Goal: Task Accomplishment & Management: Complete application form

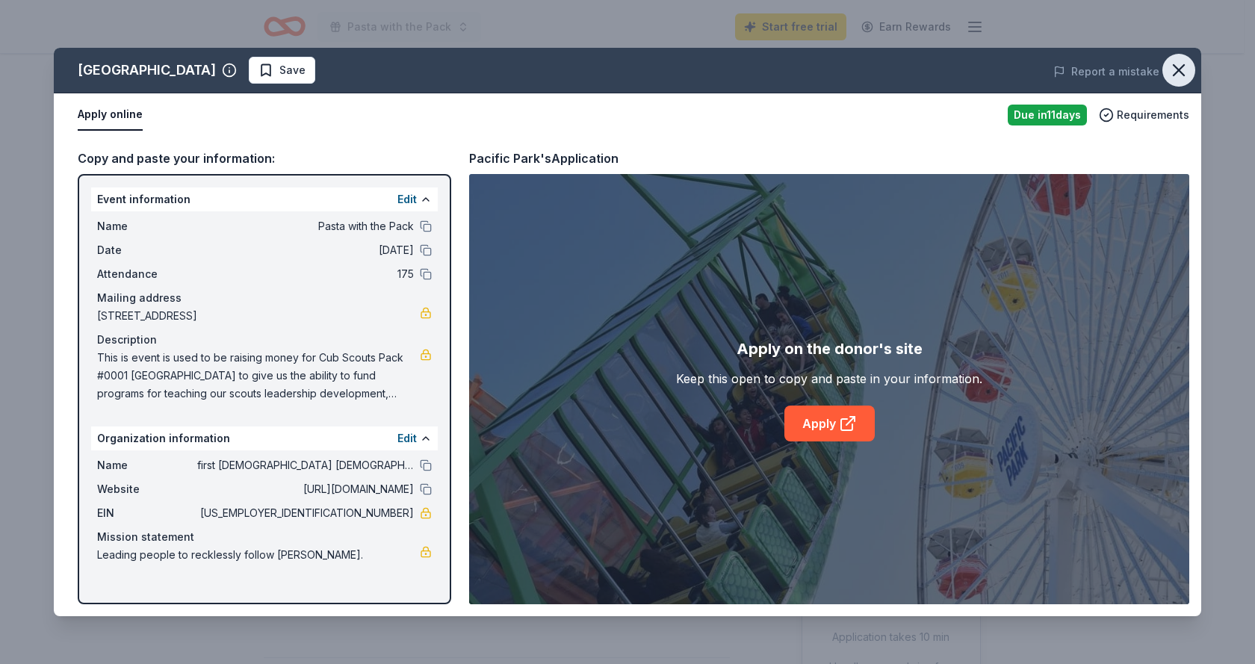
click at [1181, 74] on icon "button" at bounding box center [1179, 70] width 21 height 21
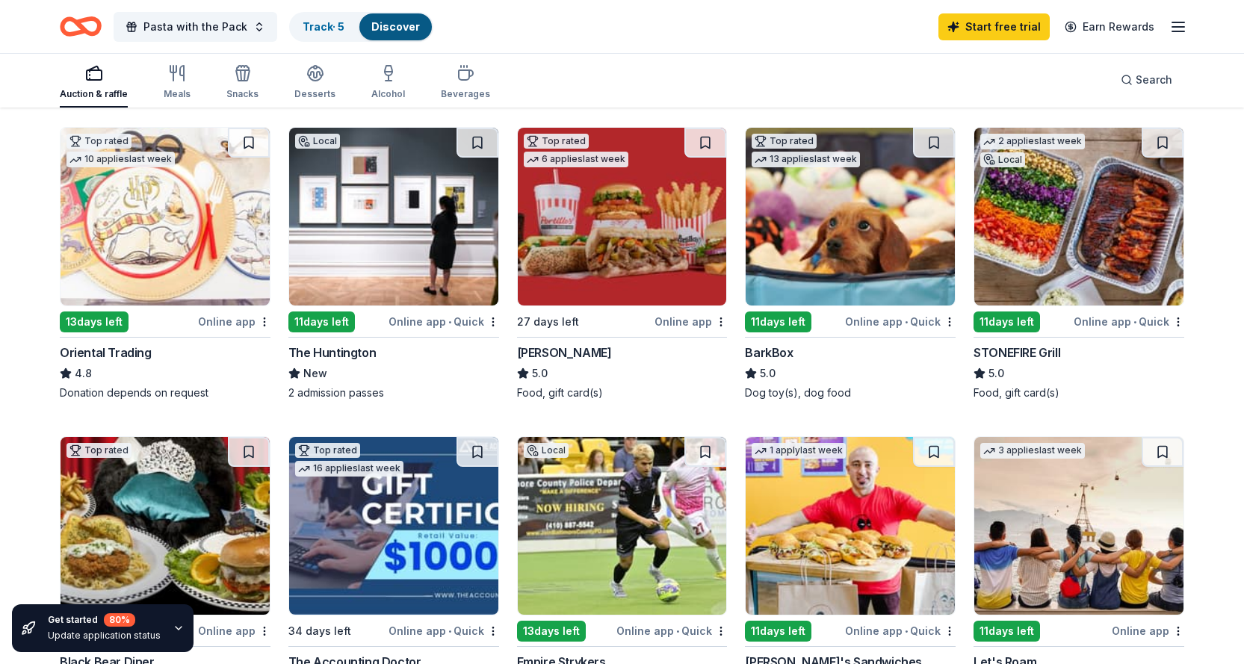
scroll to position [598, 0]
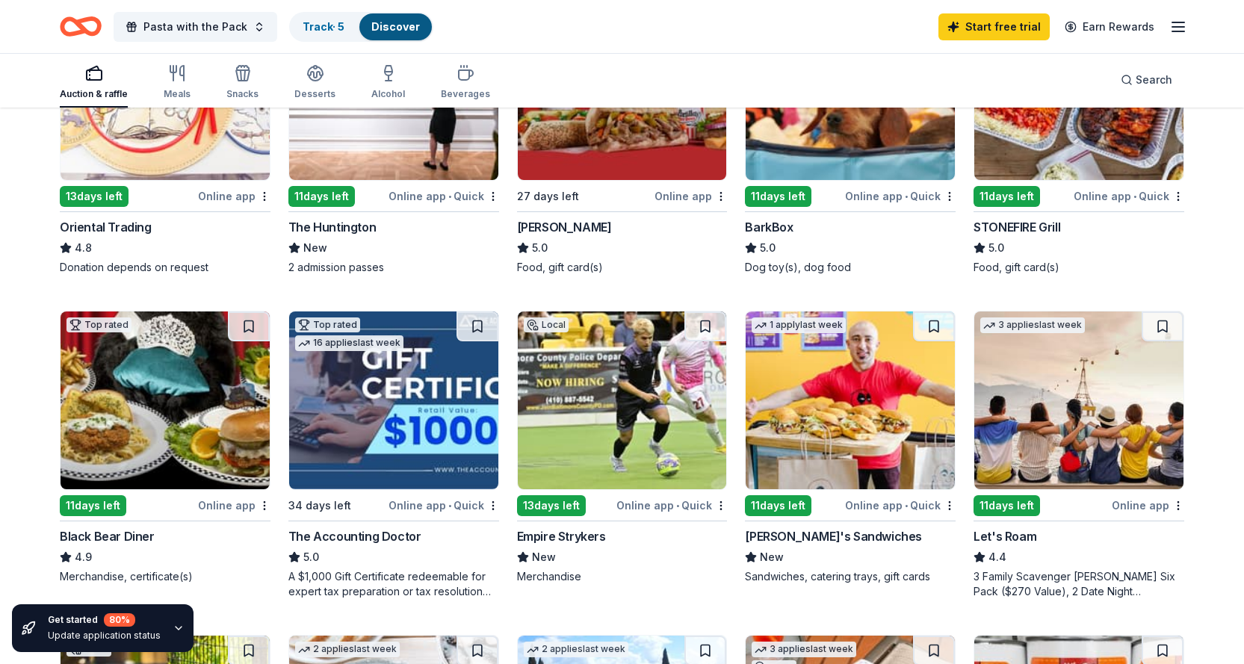
click at [428, 510] on div "Online app • Quick" at bounding box center [444, 505] width 111 height 19
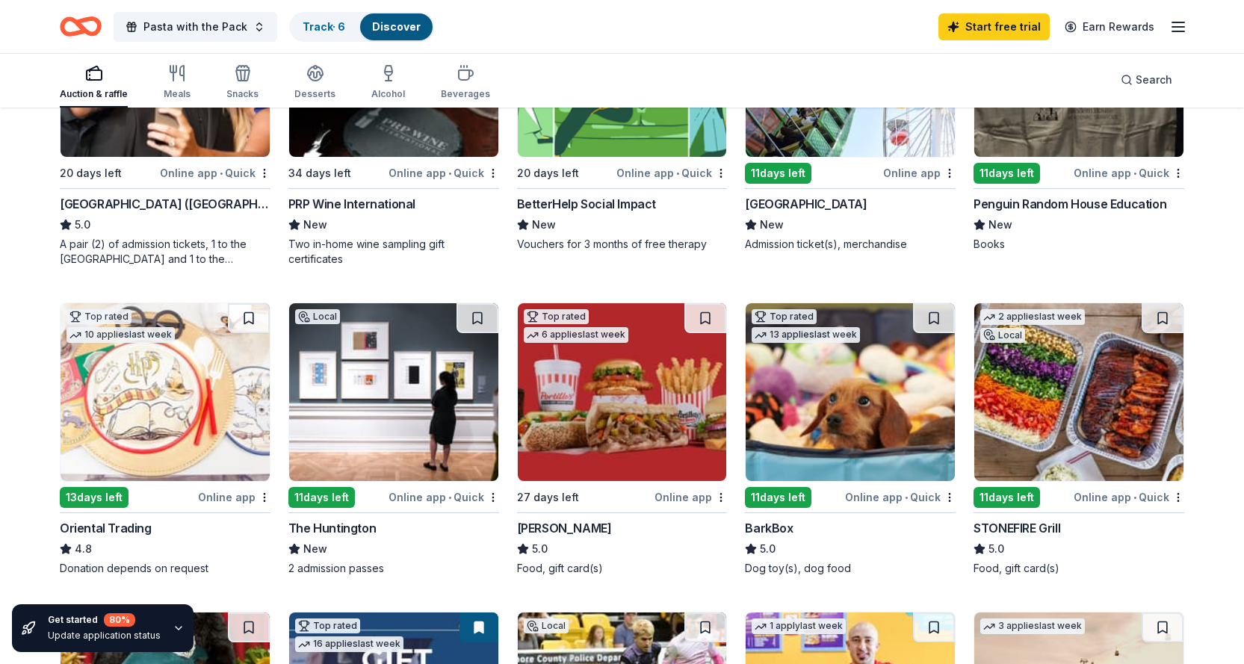
scroll to position [0, 0]
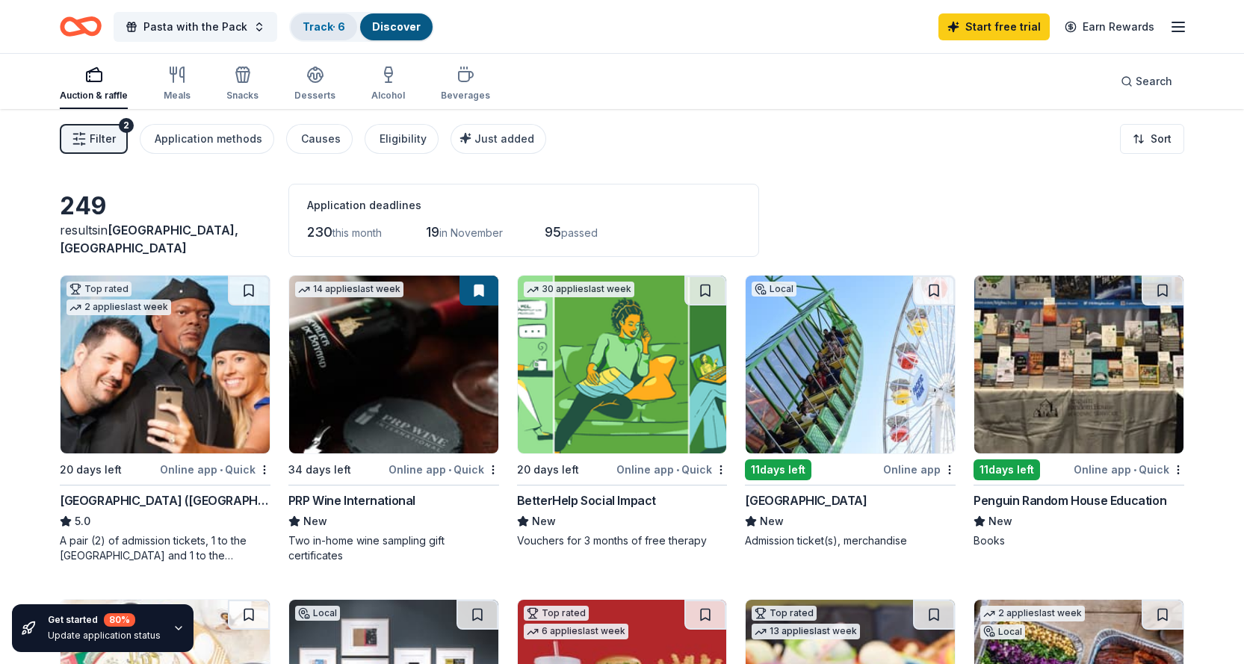
click at [324, 20] on link "Track · 6" at bounding box center [324, 26] width 43 height 13
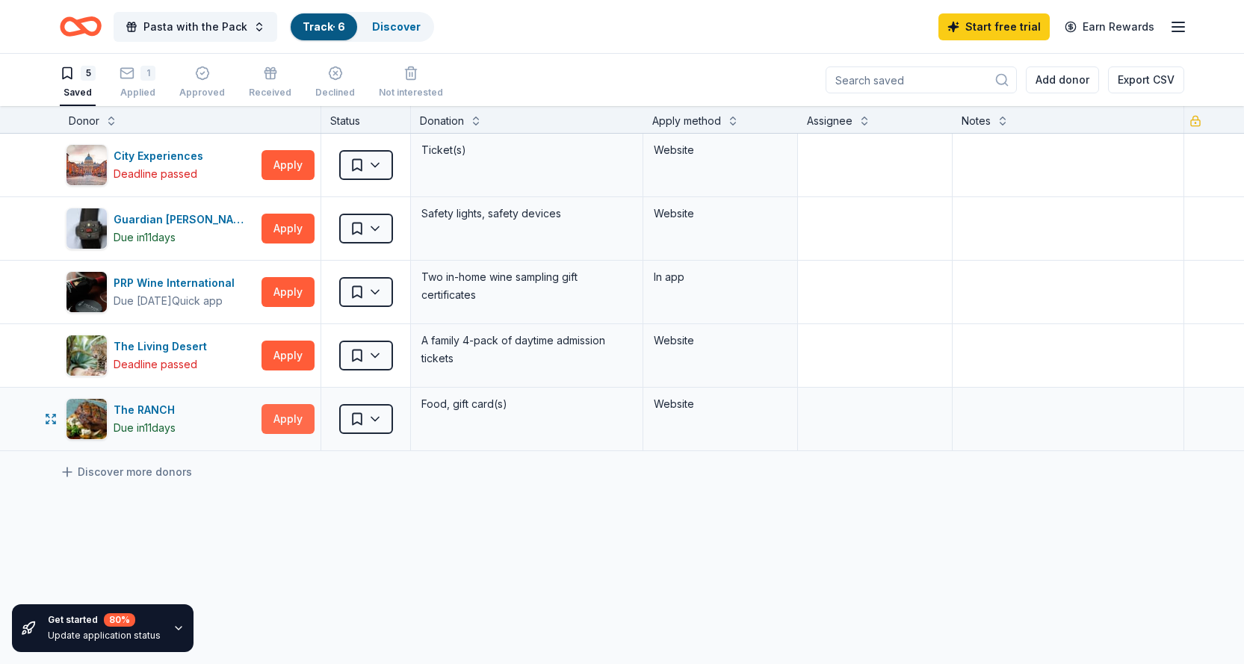
click at [297, 422] on button "Apply" at bounding box center [288, 419] width 53 height 30
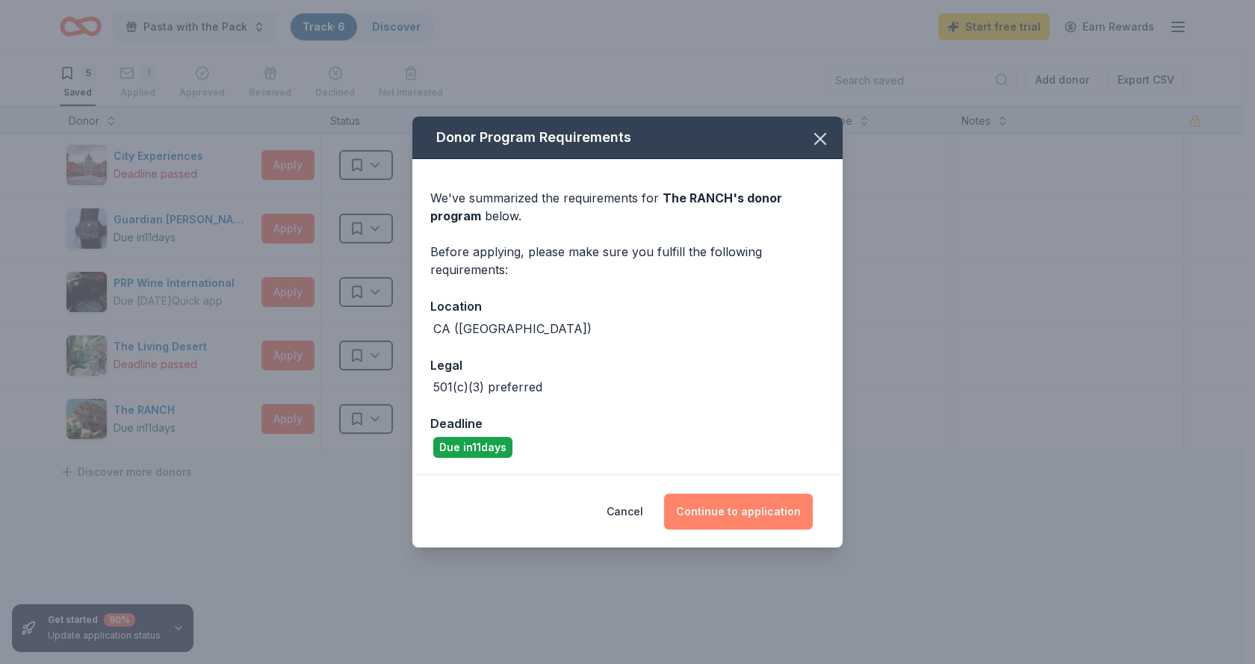
click at [724, 503] on button "Continue to application" at bounding box center [738, 512] width 149 height 36
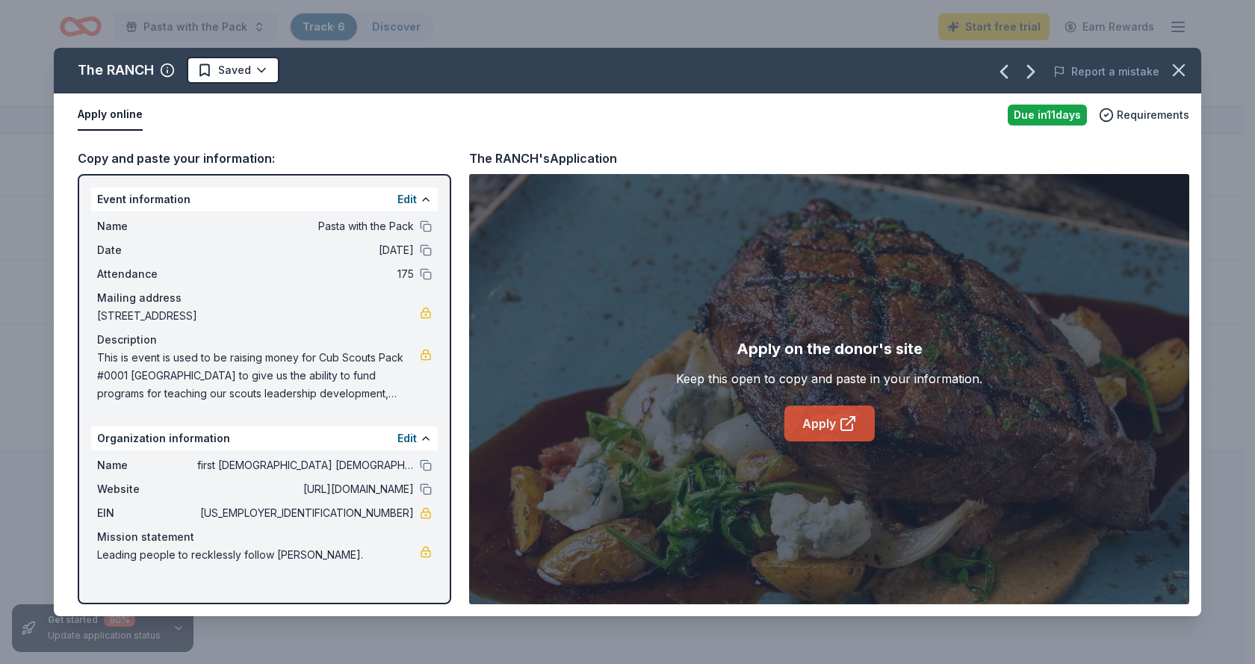
click at [847, 427] on icon at bounding box center [848, 424] width 18 height 18
click at [1172, 64] on icon "button" at bounding box center [1179, 70] width 21 height 21
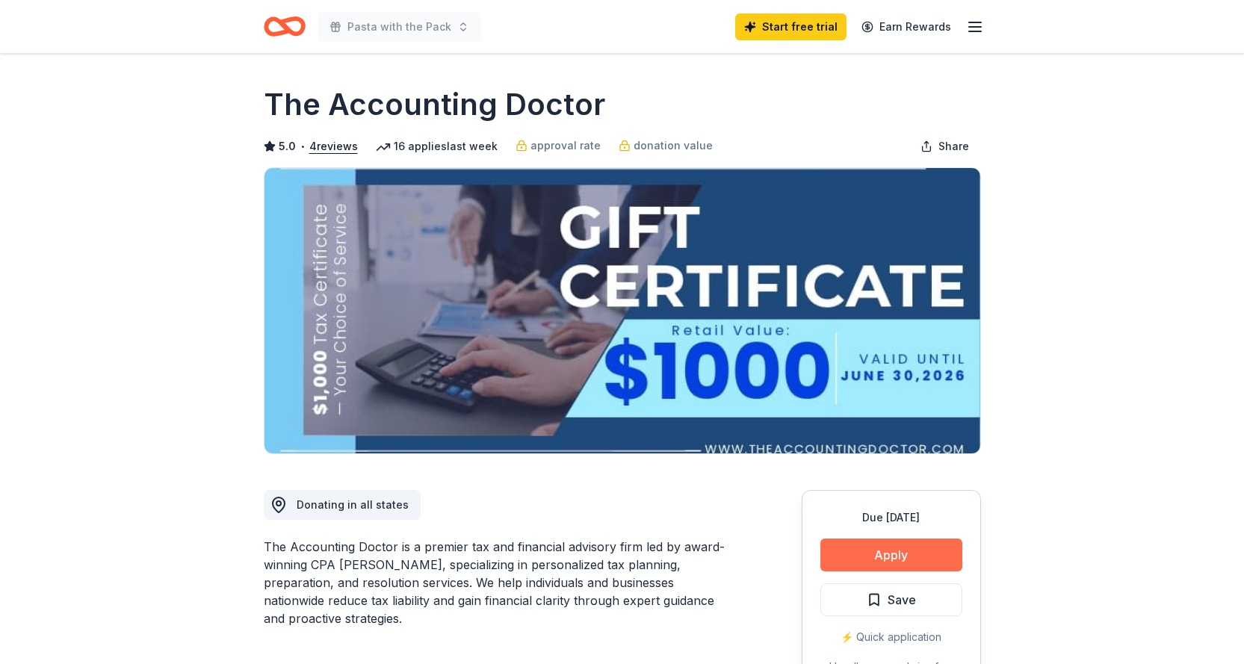
click at [876, 551] on button "Apply" at bounding box center [892, 555] width 142 height 33
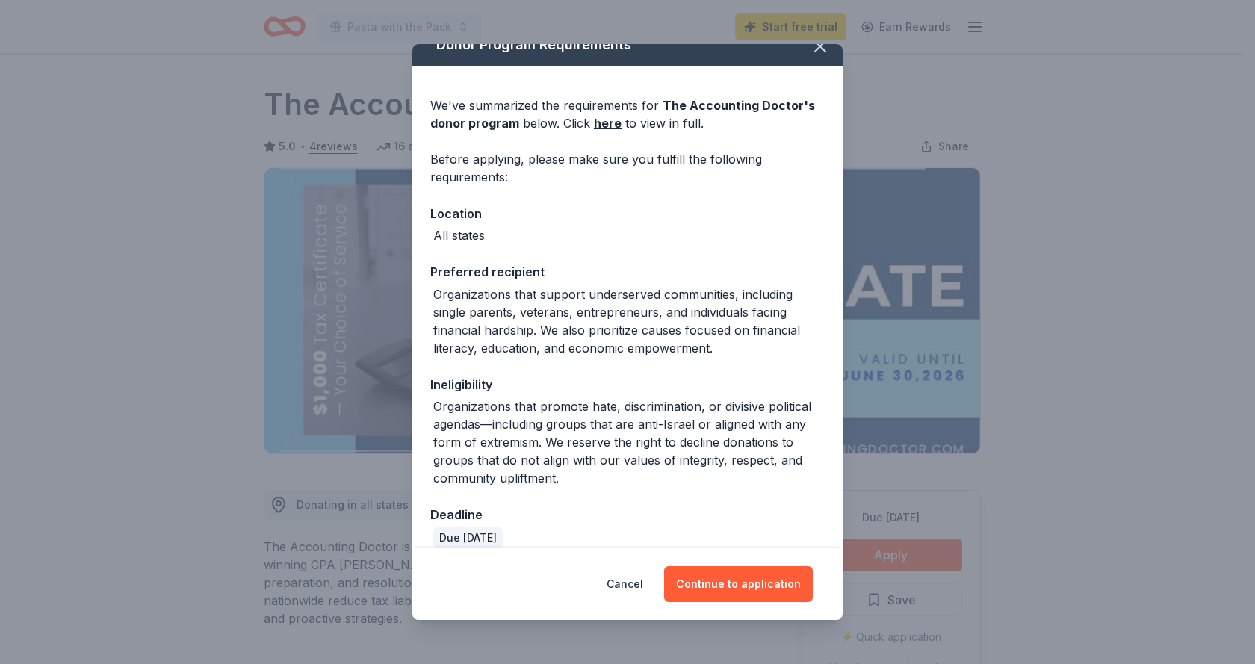
scroll to position [38, 0]
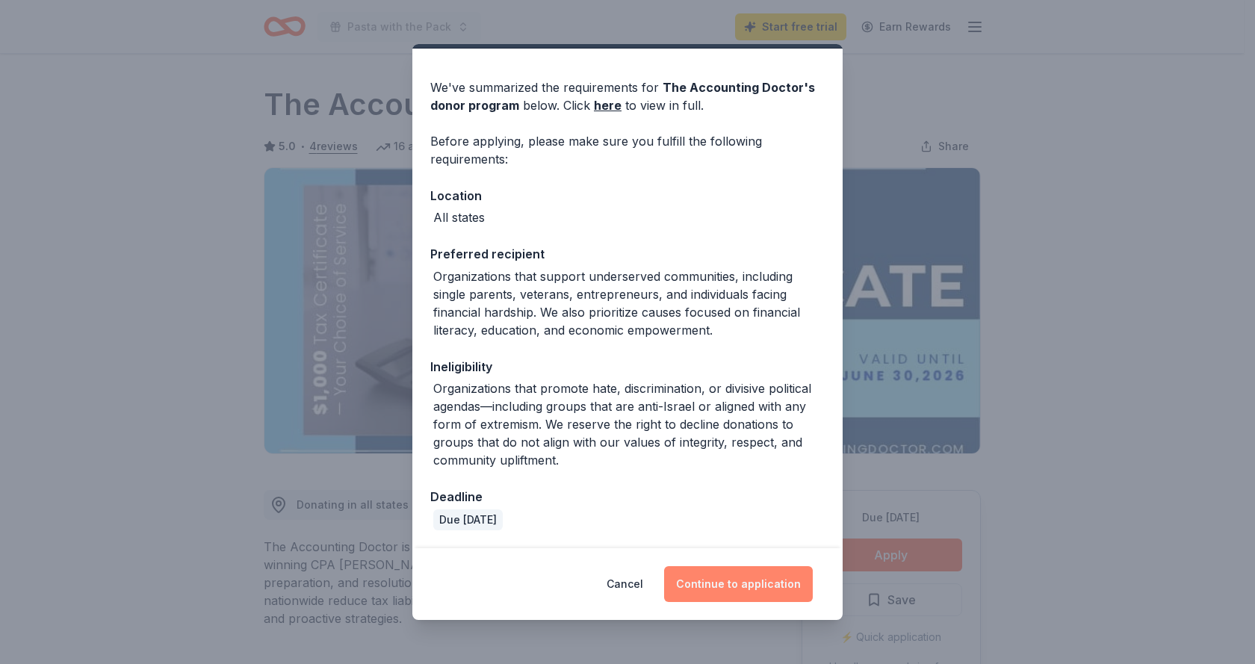
click at [738, 587] on button "Continue to application" at bounding box center [738, 584] width 149 height 36
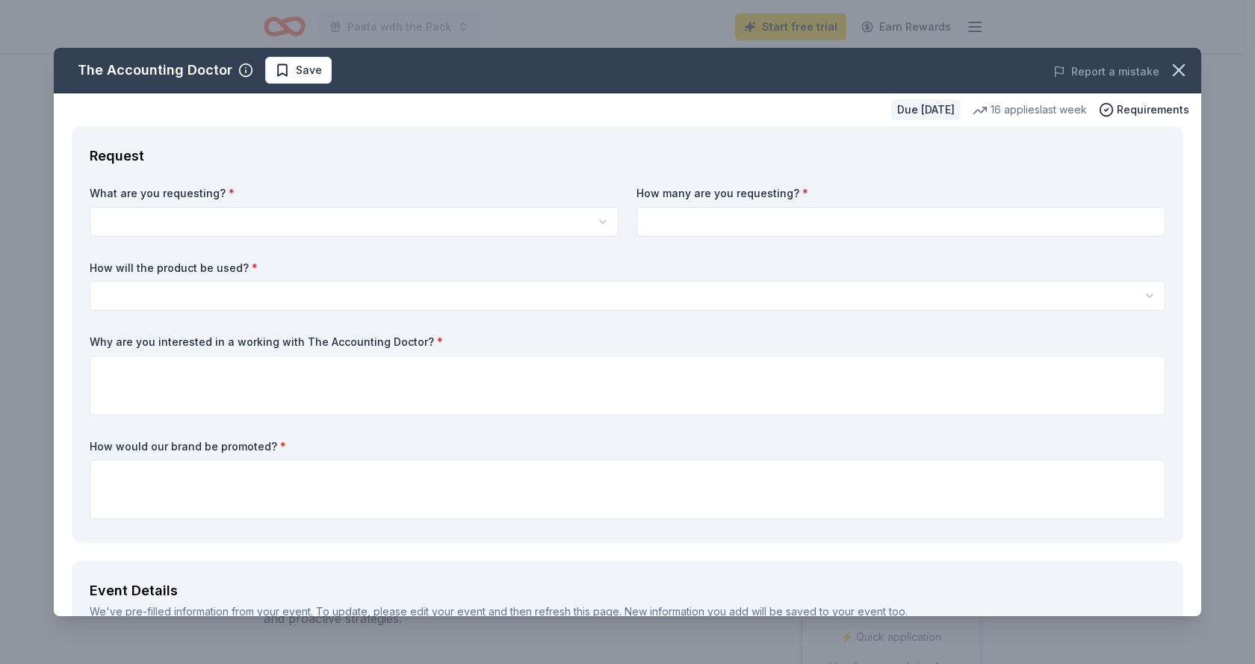
click at [272, 226] on html "Pasta with the Pack Start free trial Earn Rewards Due in 34 days Share The Acco…" at bounding box center [627, 332] width 1255 height 664
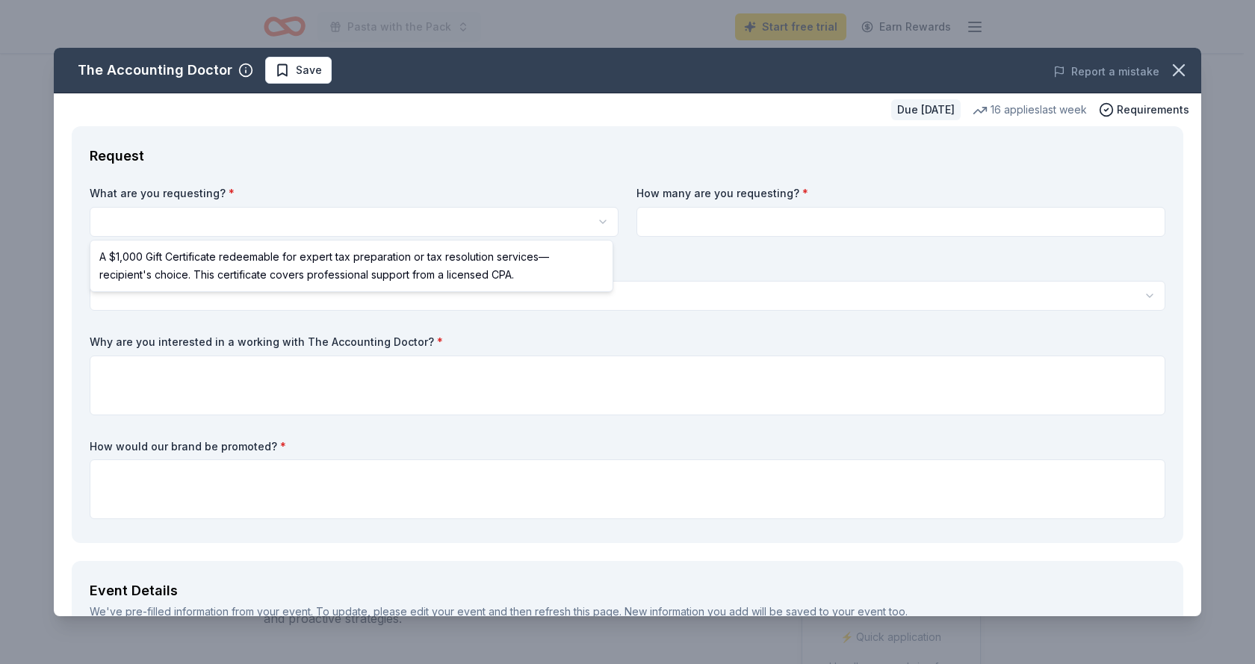
select select "A $1,000 Gift Certificate redeemable for expert tax preparation or tax resoluti…"
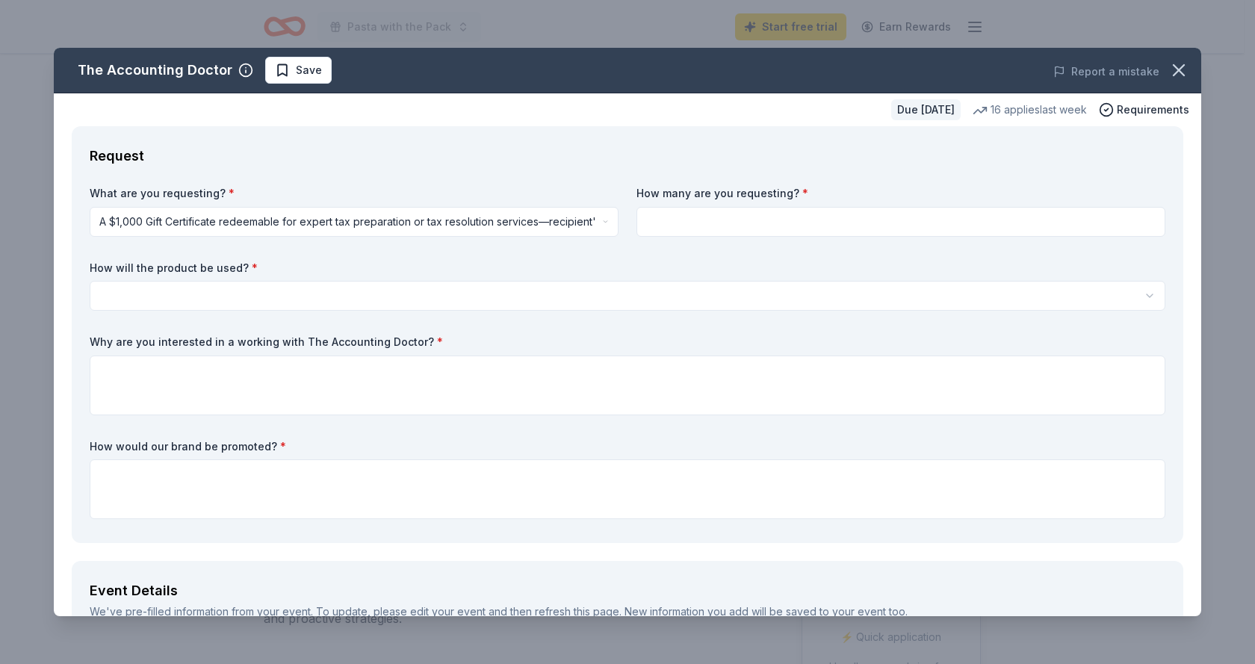
click at [694, 223] on input at bounding box center [901, 222] width 529 height 30
type input "2"
type input "3"
click at [365, 297] on html "Pasta with the Pack Start free trial Earn Rewards Due in 34 days Share The Acco…" at bounding box center [627, 332] width 1255 height 664
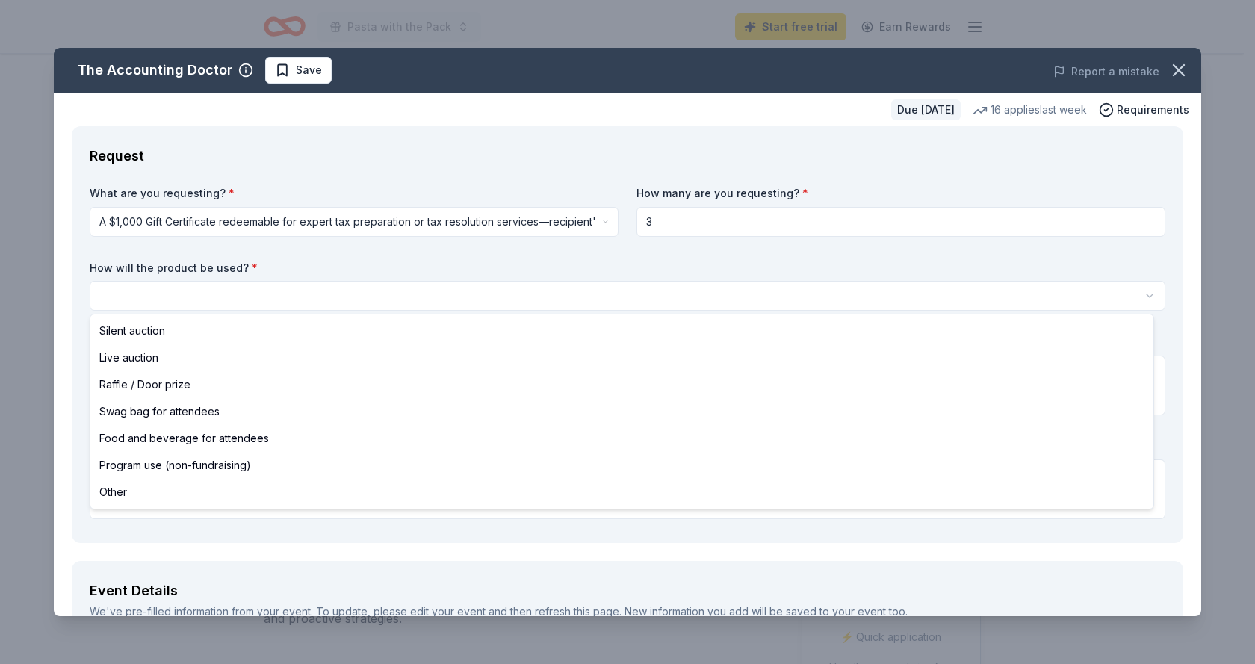
select select "silentAuction"
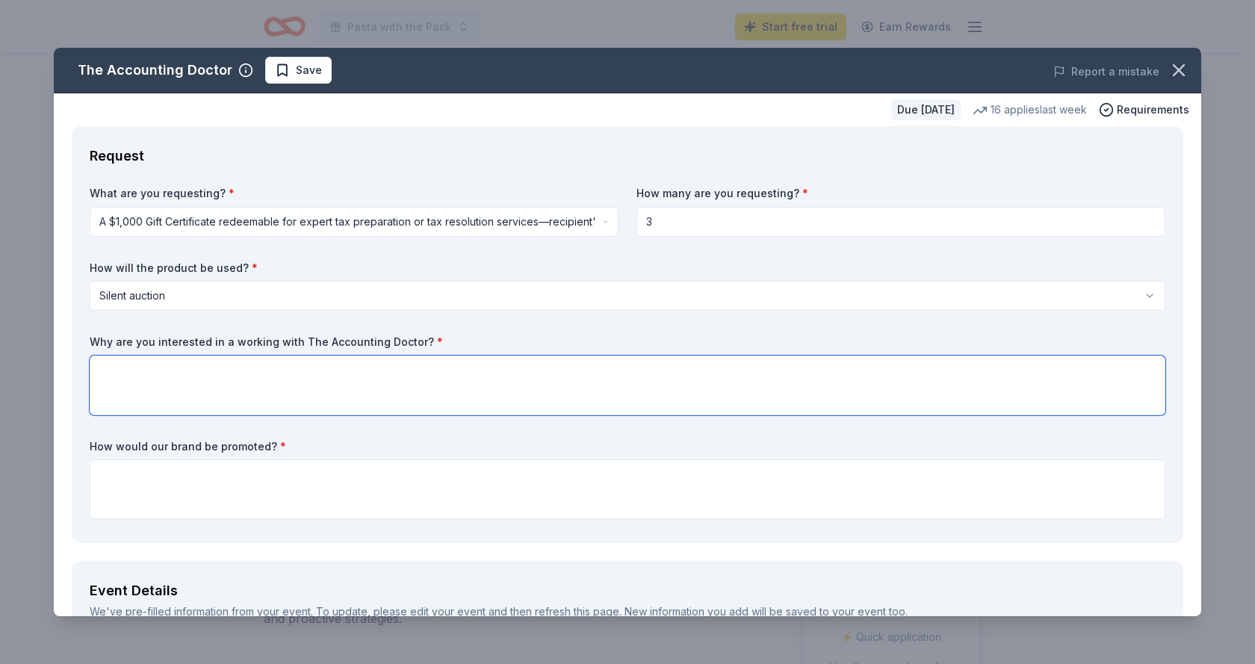
click at [276, 381] on textarea at bounding box center [628, 386] width 1076 height 60
type textarea "To give our pack families and members of the community access to certified acco…"
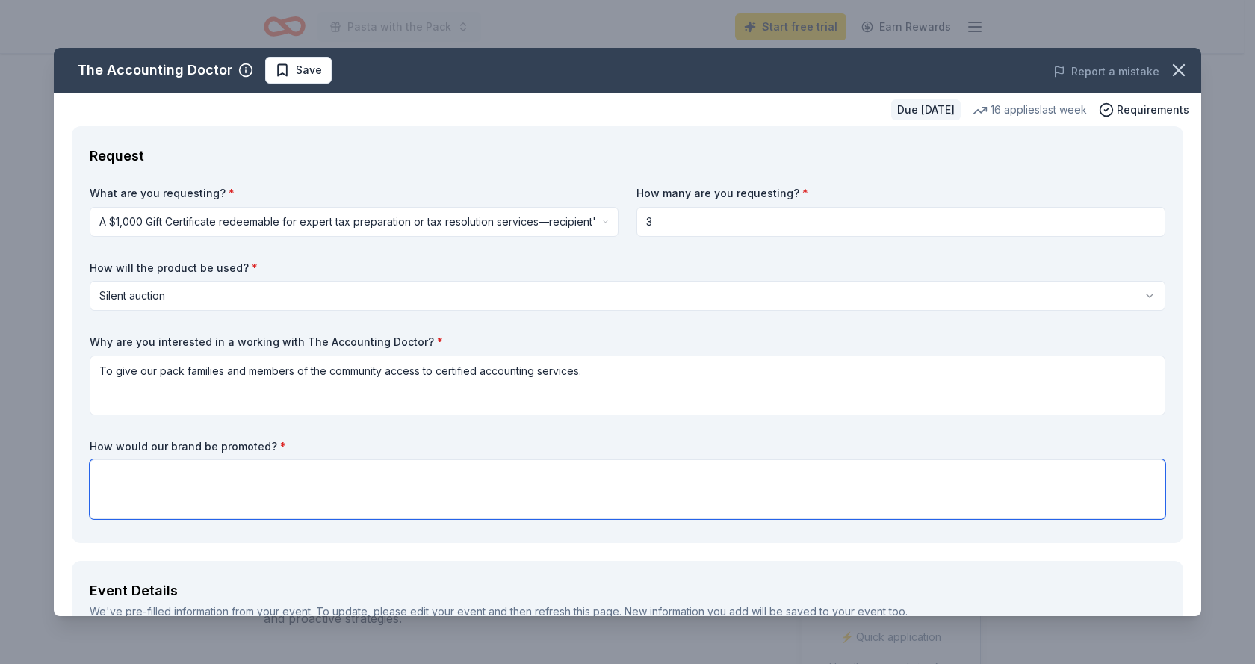
click at [356, 482] on textarea at bounding box center [628, 490] width 1076 height 60
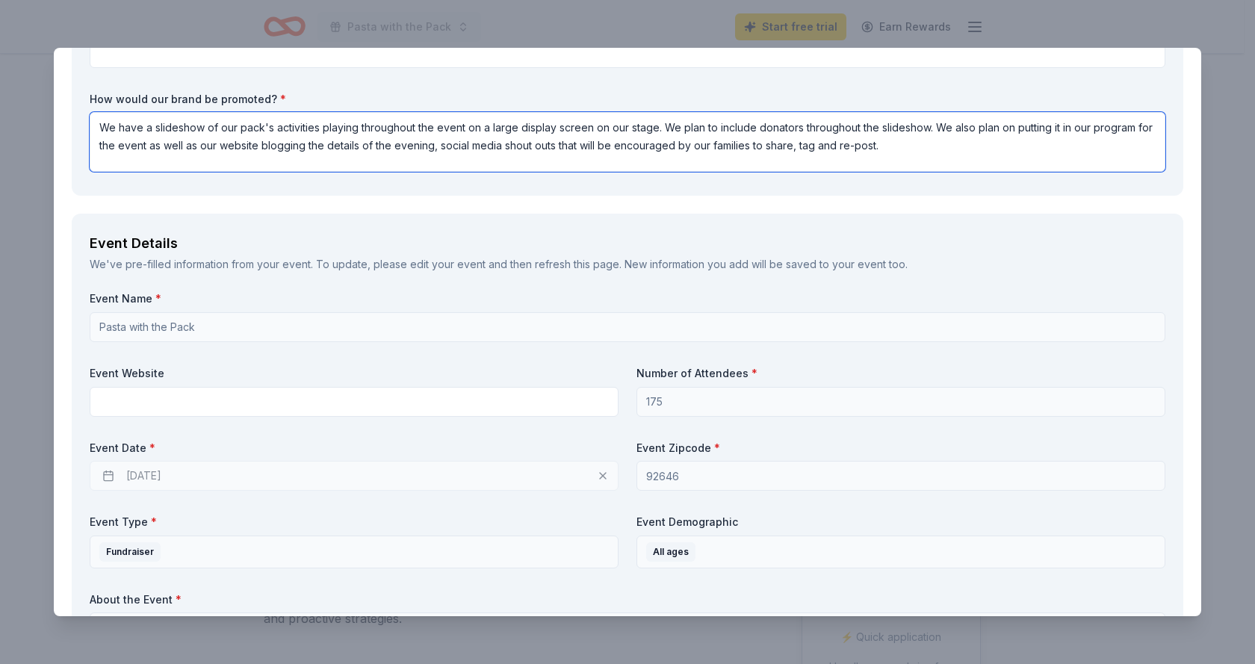
scroll to position [374, 0]
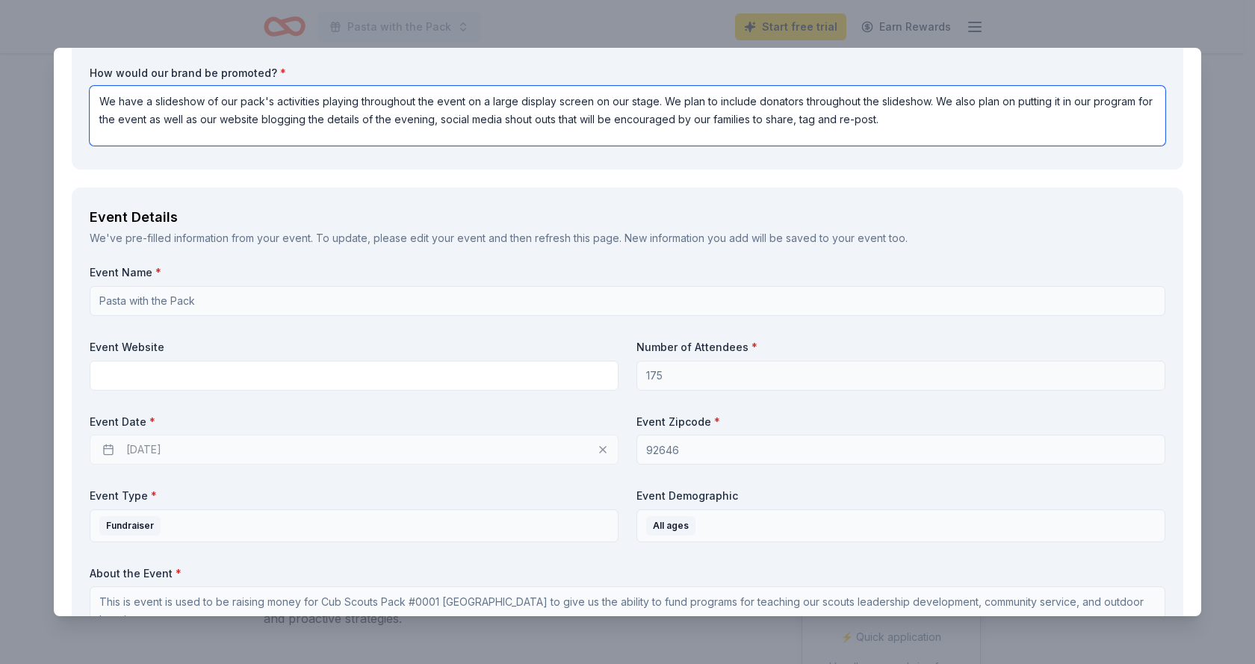
type textarea "We have a slideshow of our pack's activities playing throughout the event on a …"
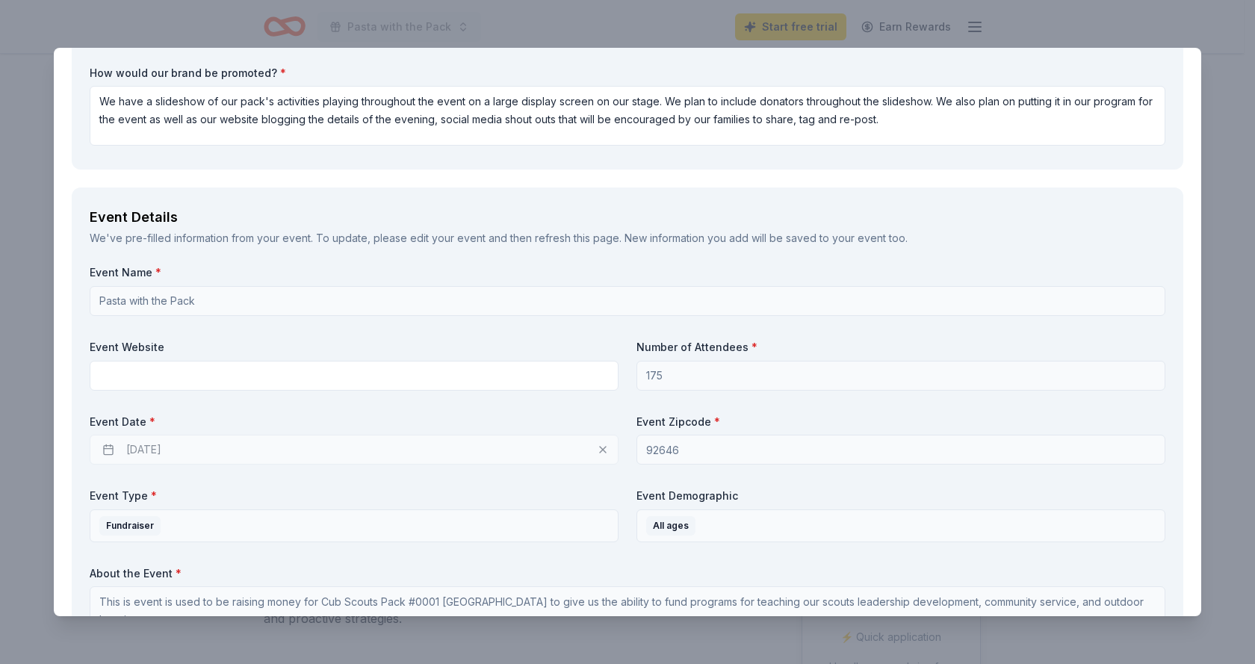
click at [253, 455] on div "11/15/2025" at bounding box center [354, 450] width 529 height 30
click at [253, 445] on div "11/15/2025" at bounding box center [354, 450] width 529 height 30
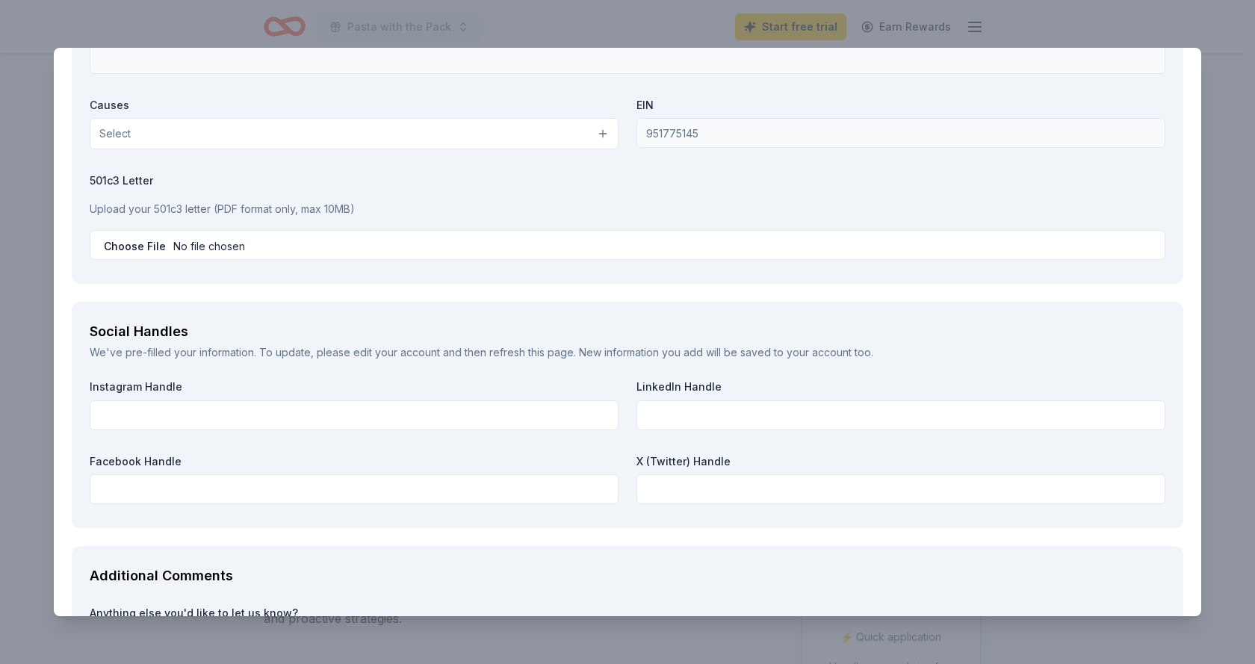
scroll to position [1495, 0]
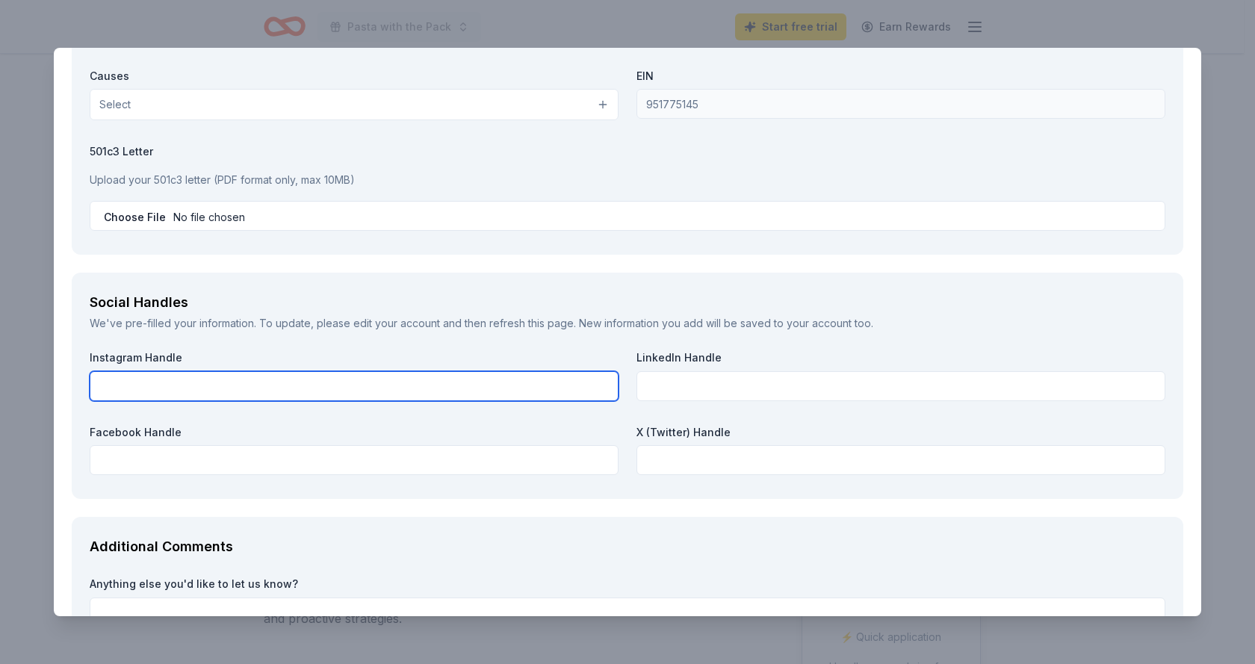
click at [207, 381] on input "text" at bounding box center [354, 386] width 529 height 30
paste input "https://www.instagram.com/pack1cubscouts/"
type input "https://www.instagram.com/pack1cubscouts/"
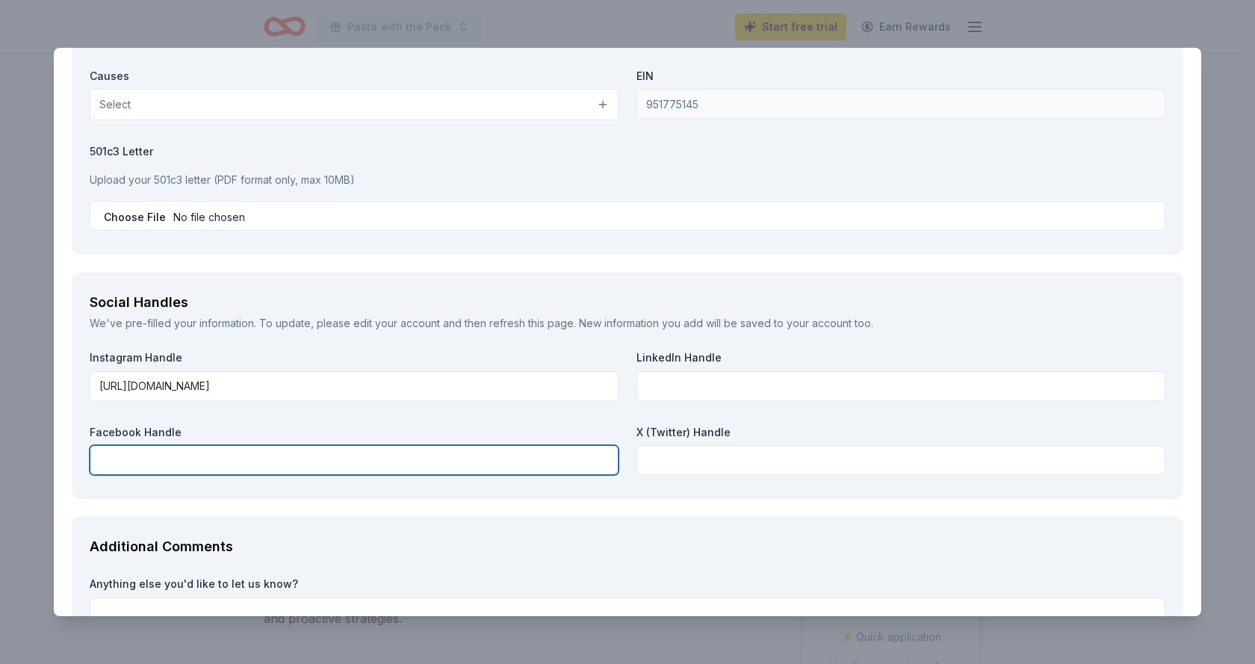
click at [248, 452] on input "text" at bounding box center [354, 460] width 529 height 30
paste input "https://www.facebook.com/pack1hb/events"
type input "https://www.facebook.com/pack1hb/events"
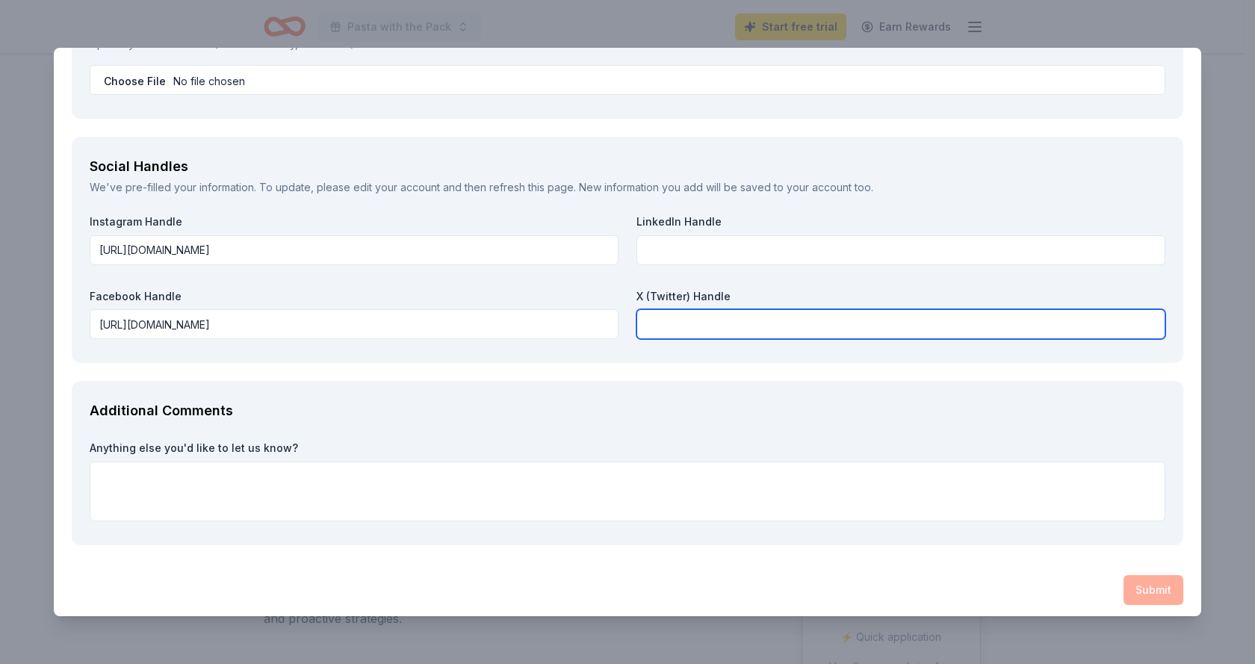
scroll to position [1637, 0]
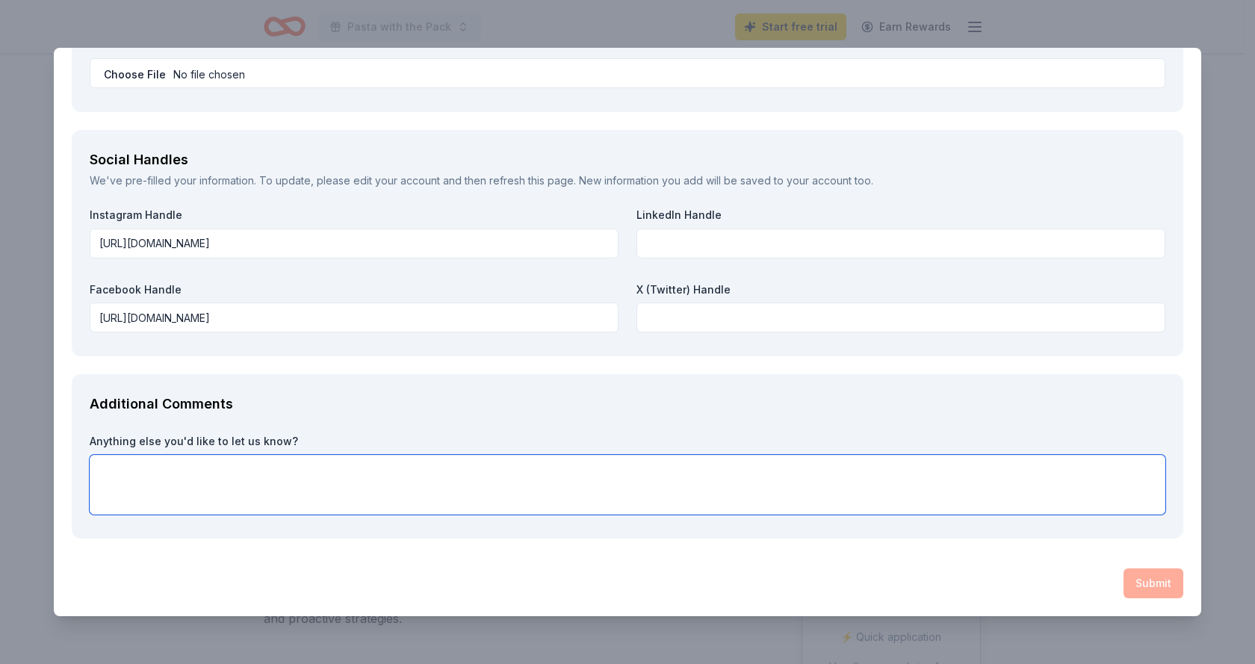
click at [274, 474] on textarea at bounding box center [628, 485] width 1076 height 60
type textarea "O"
click at [538, 462] on textarea "Our charter is First Christian Church but we operate independently using our we…" at bounding box center [628, 485] width 1076 height 60
paste textarea "https://www.pack1hb.org/"
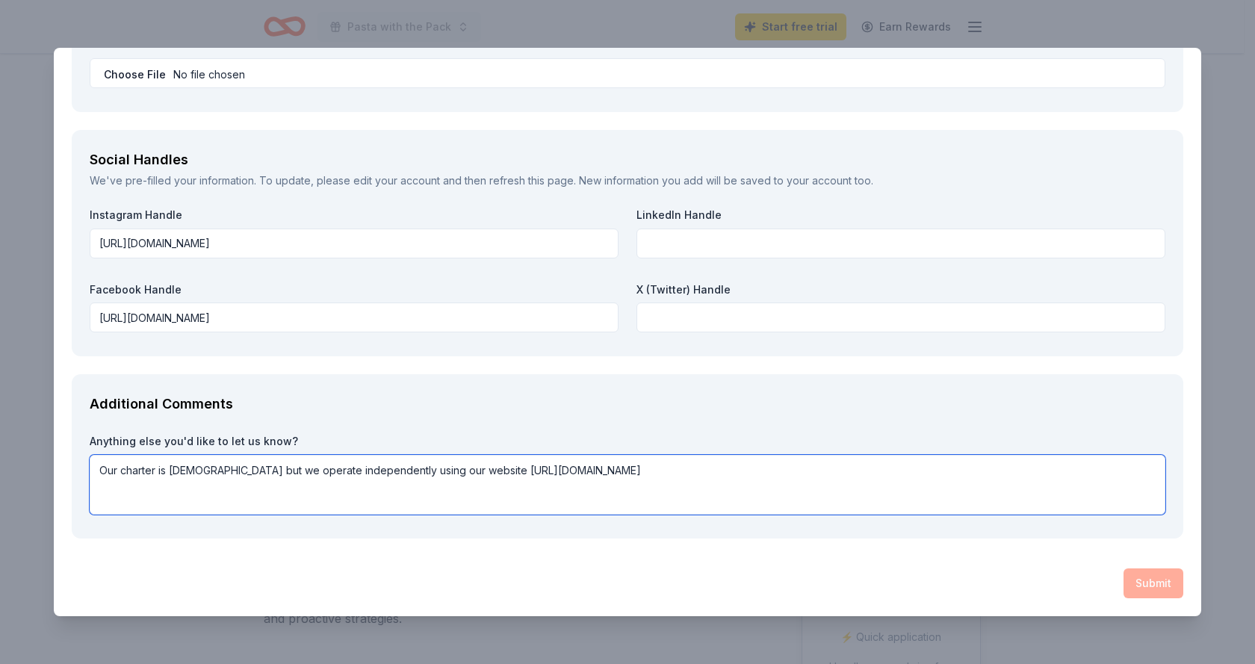
click at [428, 469] on textarea "Our charter is First Christian Church but we operate independently using our we…" at bounding box center [628, 485] width 1076 height 60
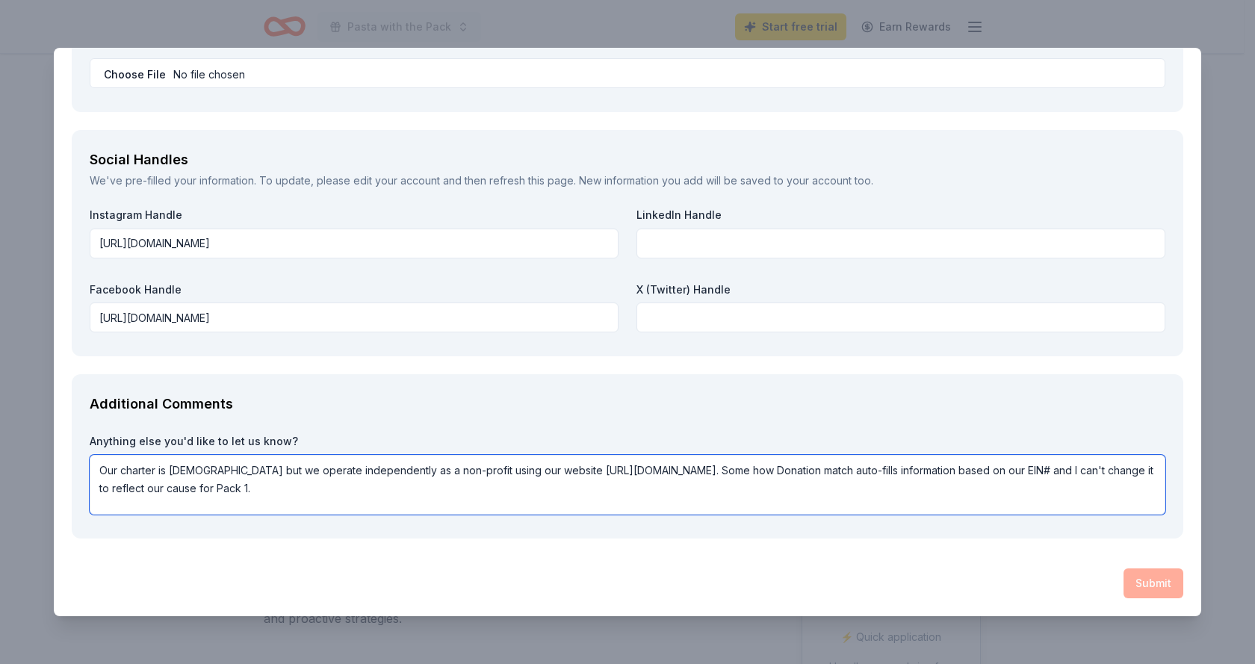
type textarea "Our charter is First Christian Church but we operate independently as a non-pro…"
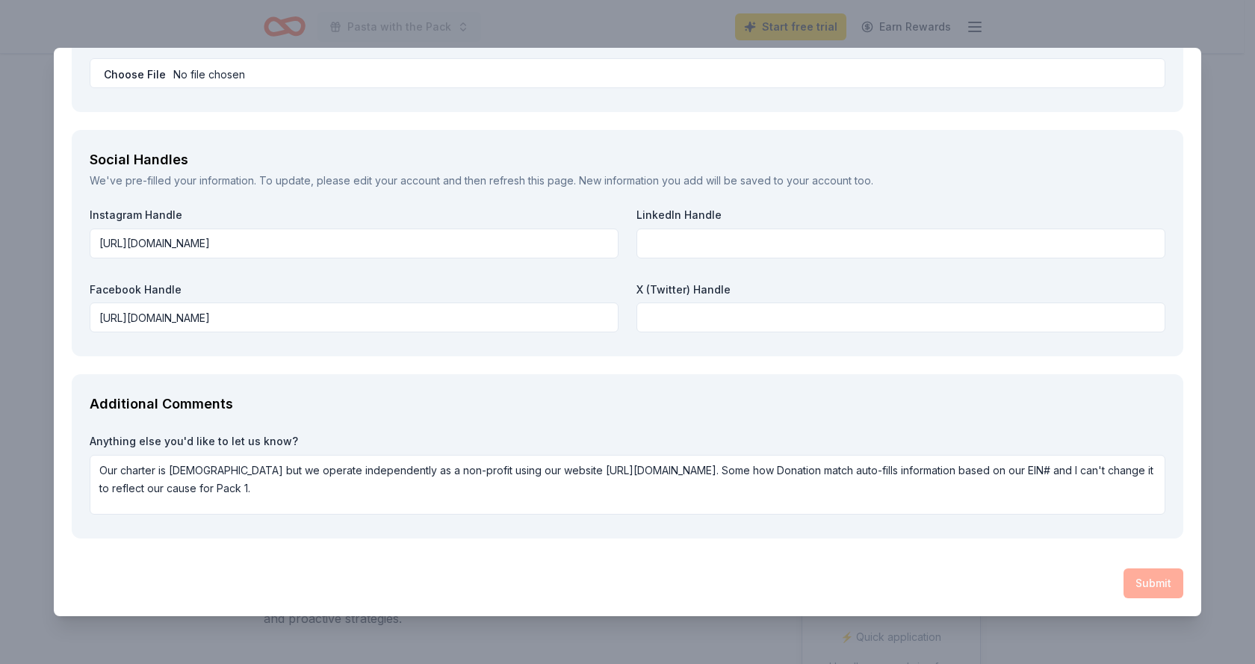
click at [1147, 589] on div "Submit" at bounding box center [628, 584] width 1112 height 30
click at [1131, 580] on div "Submit" at bounding box center [628, 584] width 1112 height 30
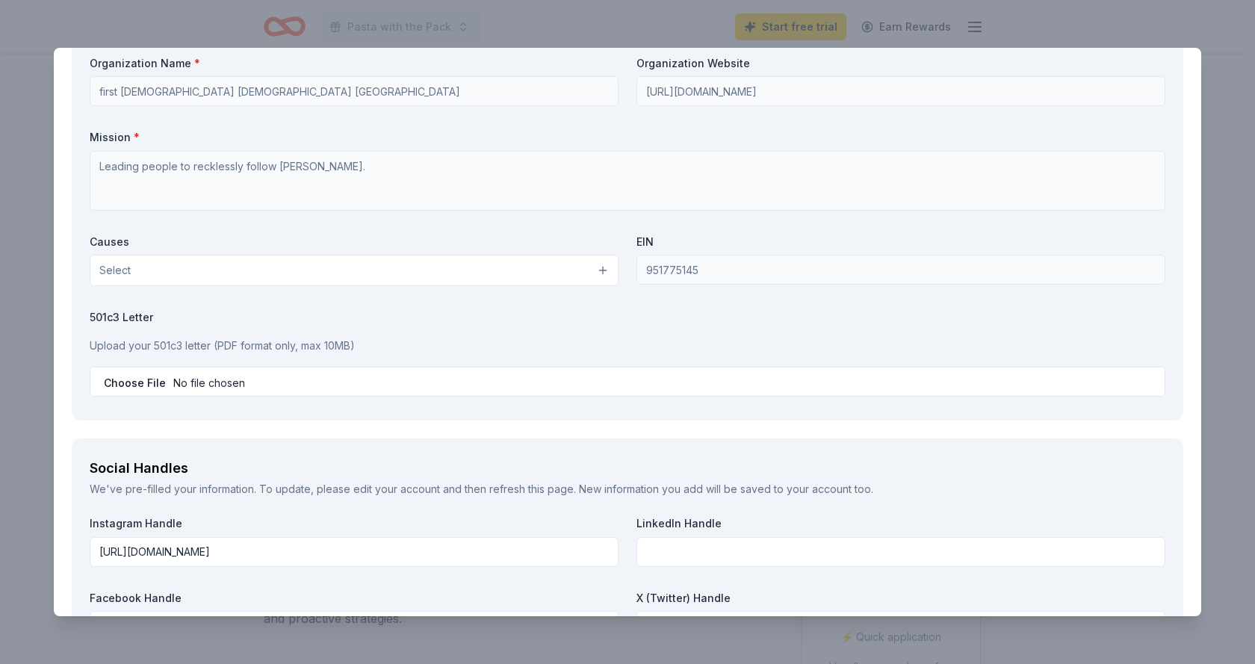
scroll to position [1338, 0]
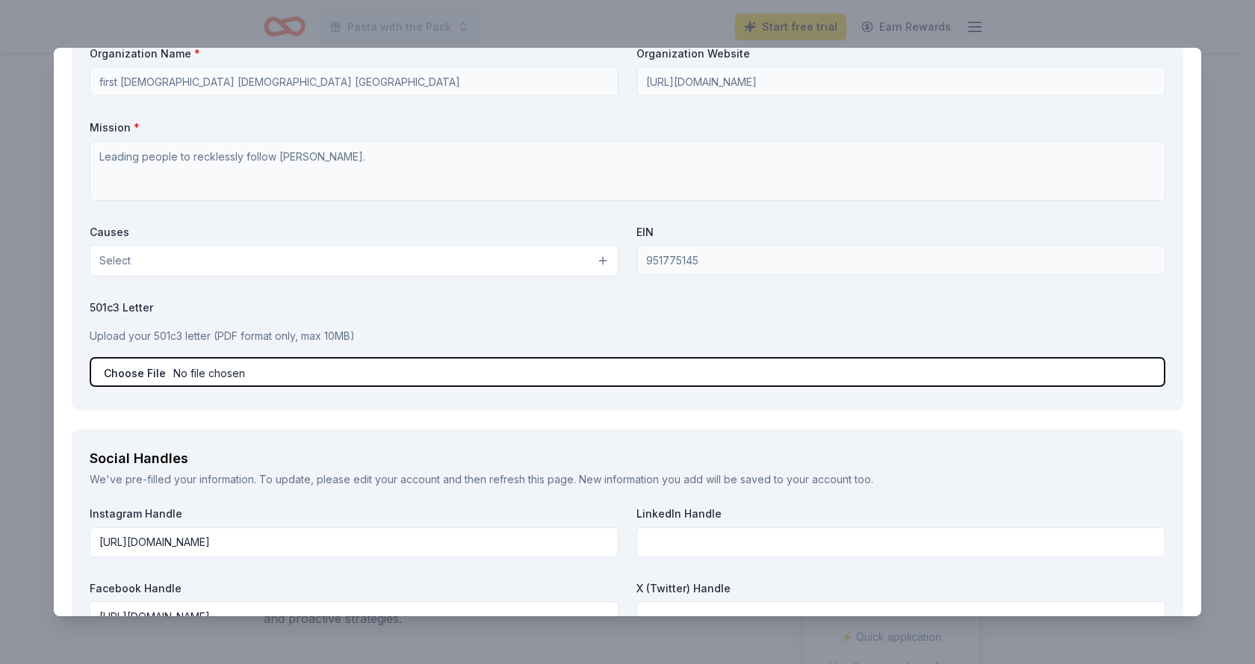
click at [223, 372] on input "file" at bounding box center [628, 372] width 1076 height 30
type input "C:\fakepath\501C3.pdf"
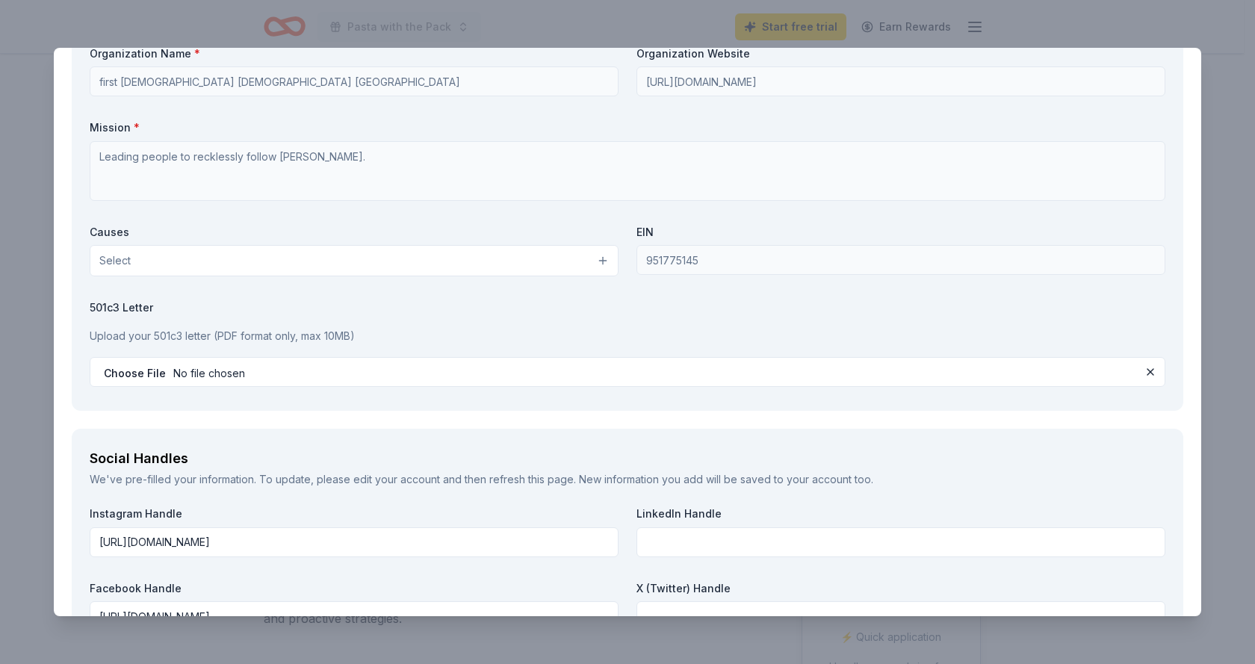
click at [297, 268] on button "Select" at bounding box center [354, 260] width 529 height 31
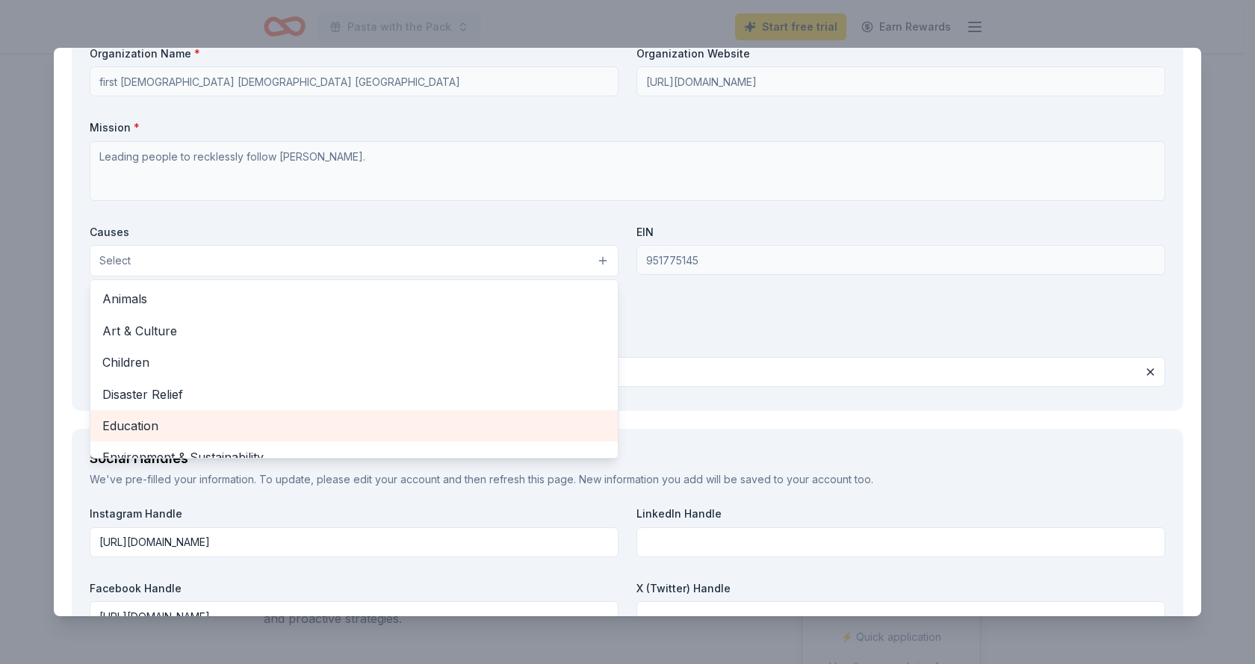
click at [279, 424] on span "Education" at bounding box center [354, 425] width 504 height 19
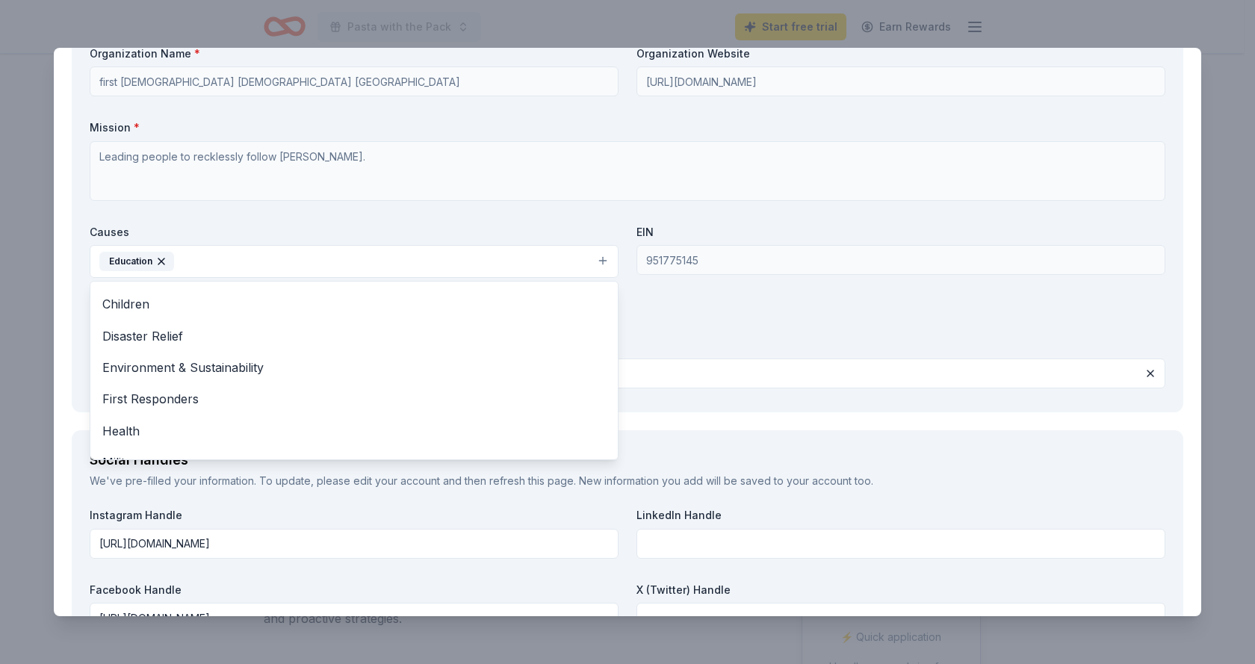
scroll to position [27, 0]
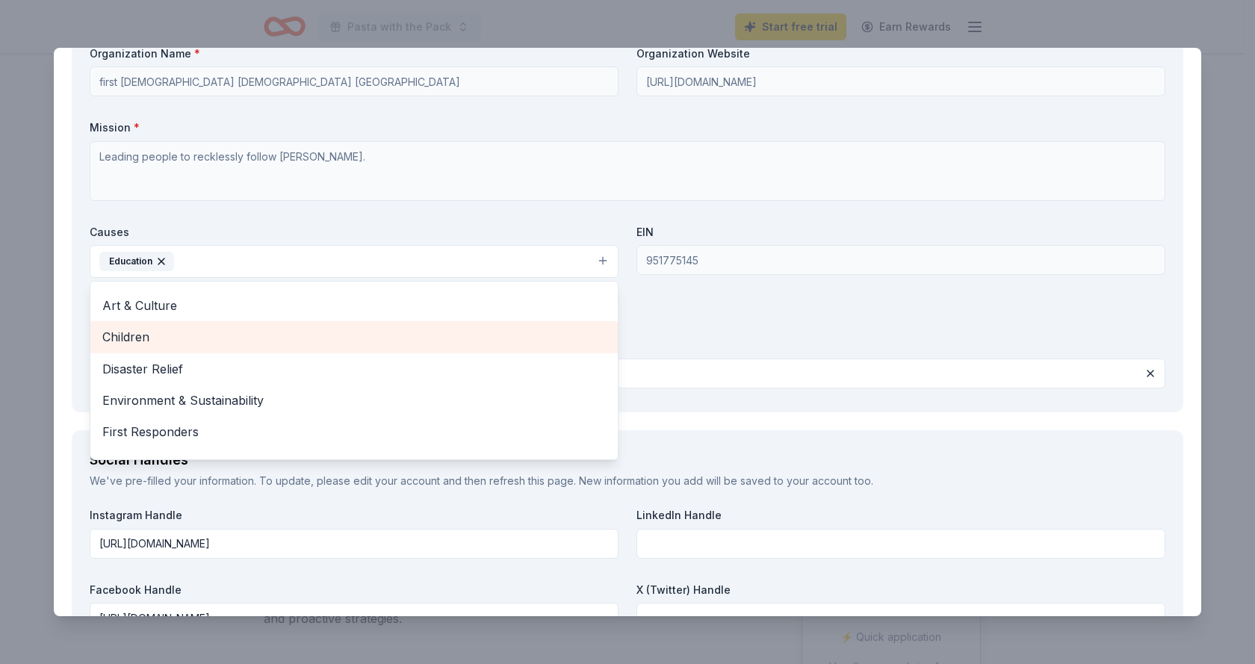
click at [254, 343] on span "Children" at bounding box center [354, 336] width 504 height 19
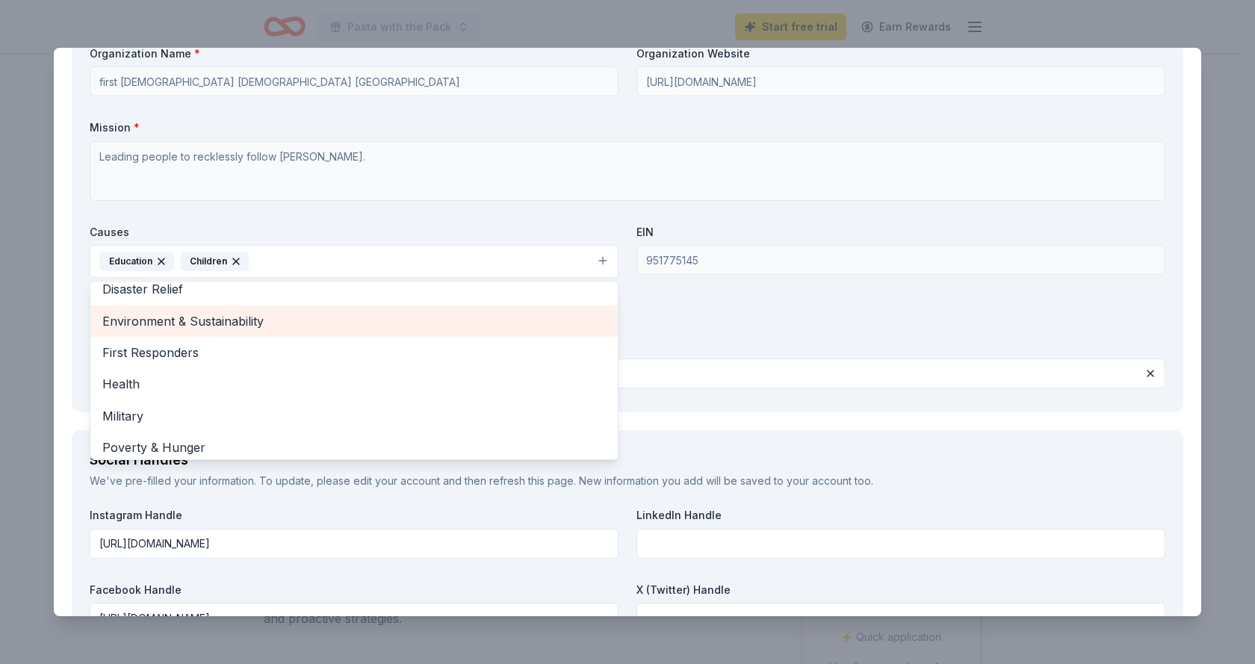
scroll to position [145, 0]
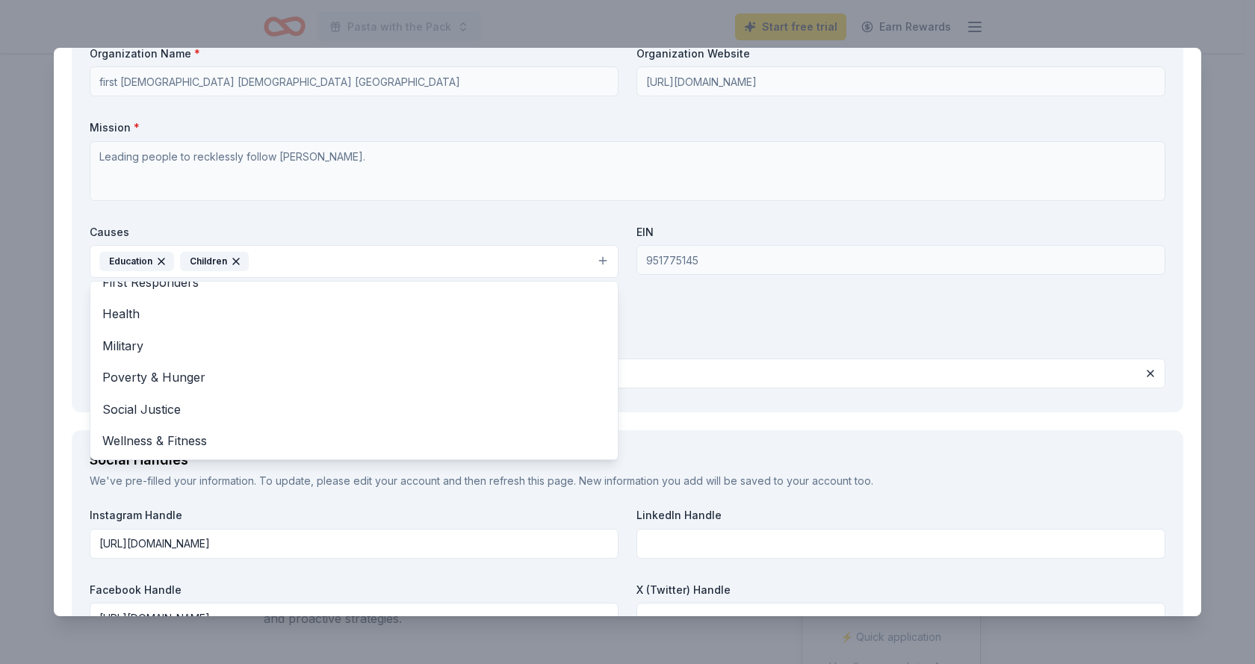
click at [921, 336] on div "Organization Name * first christian church huntington beach Organization Websit…" at bounding box center [628, 220] width 1076 height 348
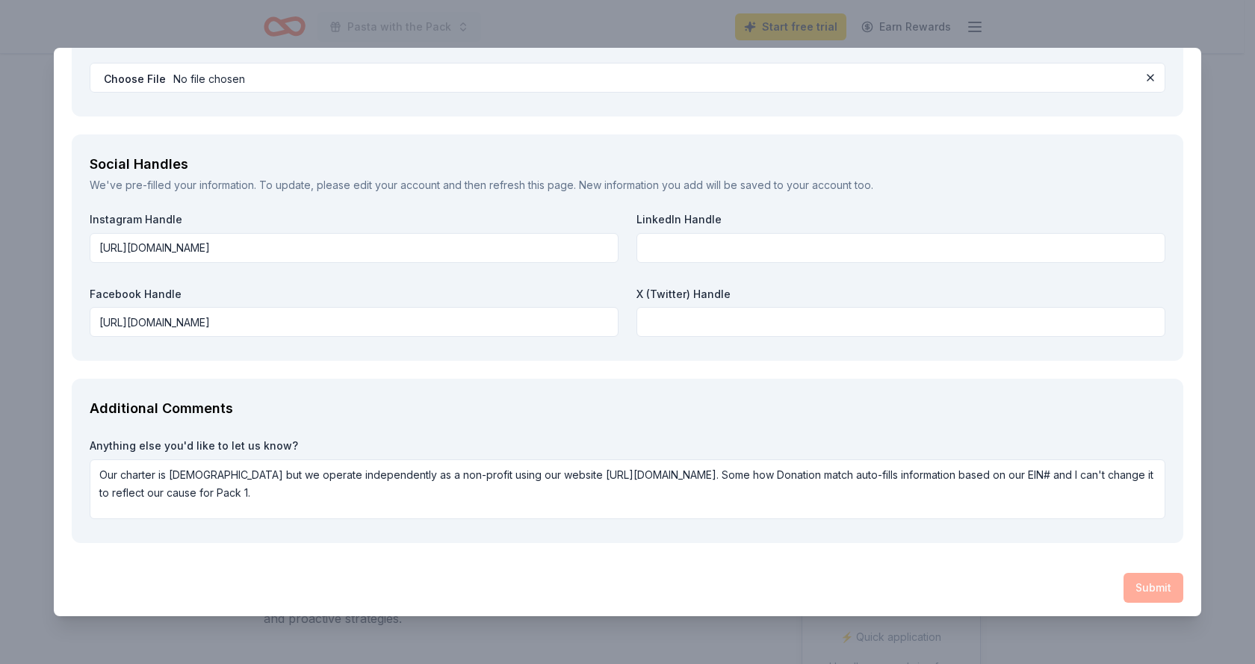
scroll to position [1639, 0]
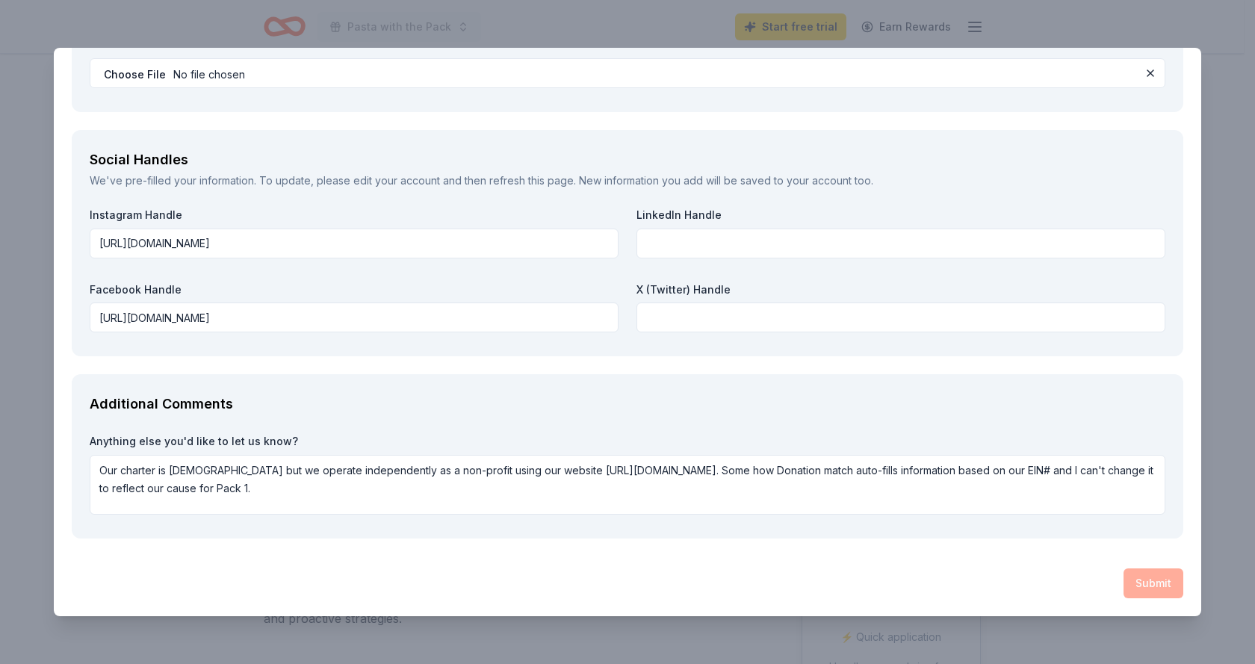
click at [1140, 584] on div "Submit" at bounding box center [628, 584] width 1112 height 30
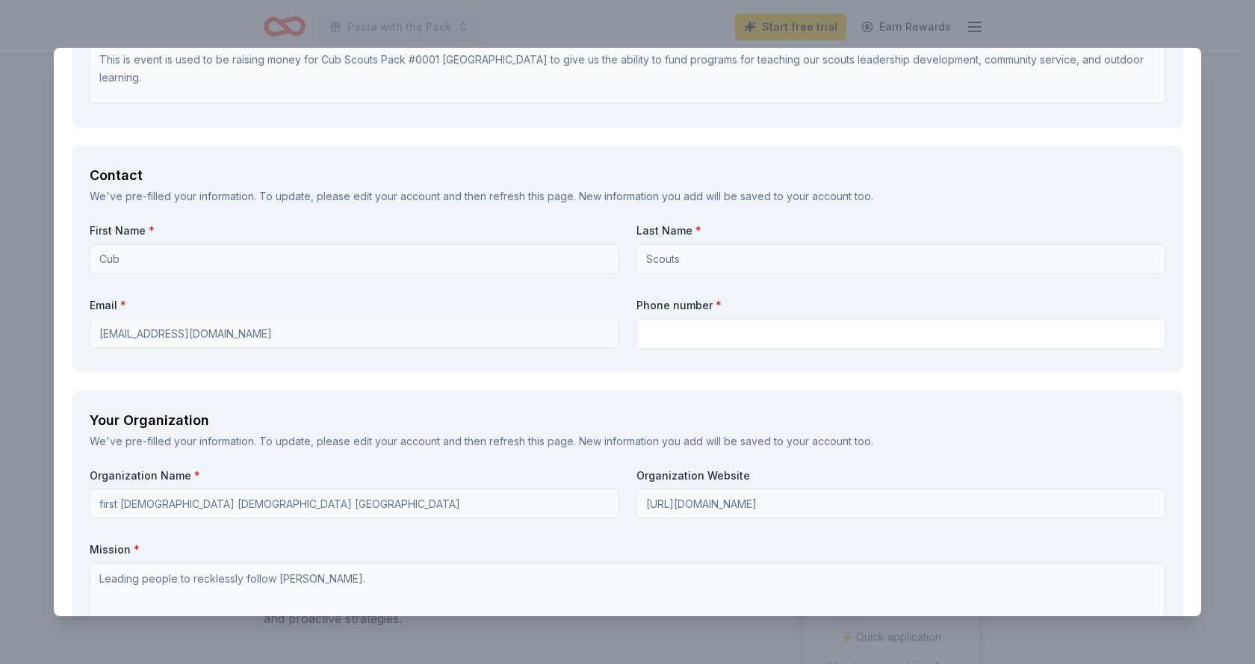
scroll to position [892, 0]
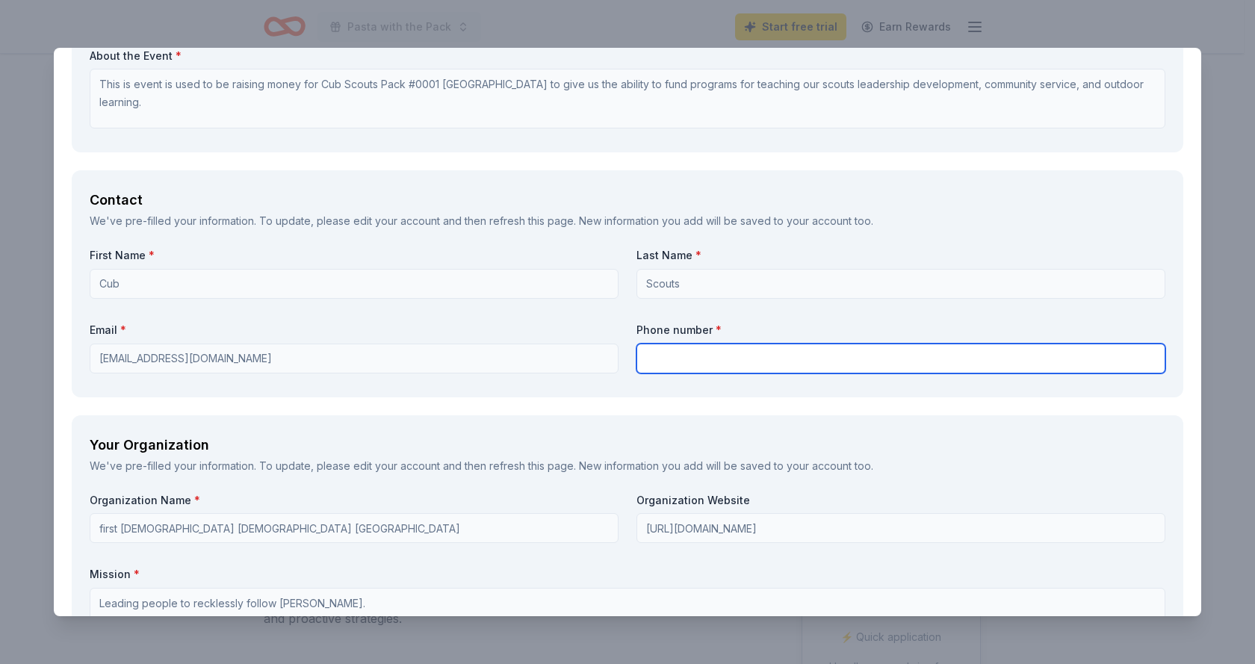
click at [670, 359] on input "text" at bounding box center [901, 359] width 529 height 30
type input "7144881204"
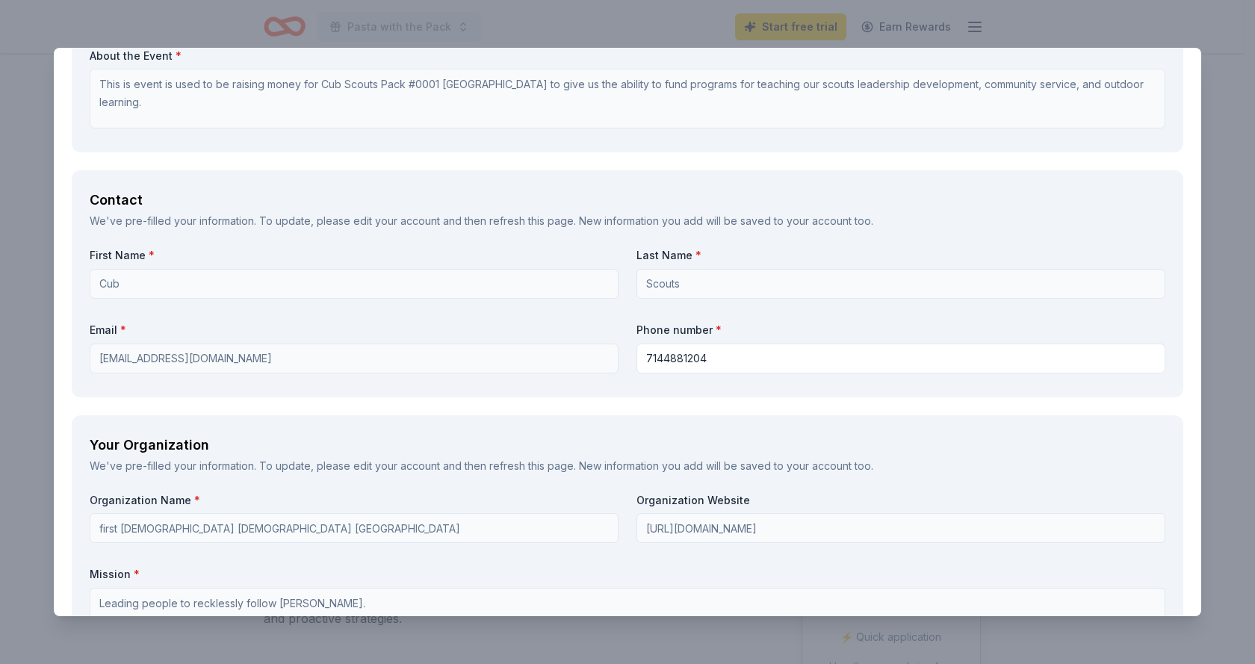
click at [772, 333] on label "Phone number *" at bounding box center [901, 330] width 529 height 15
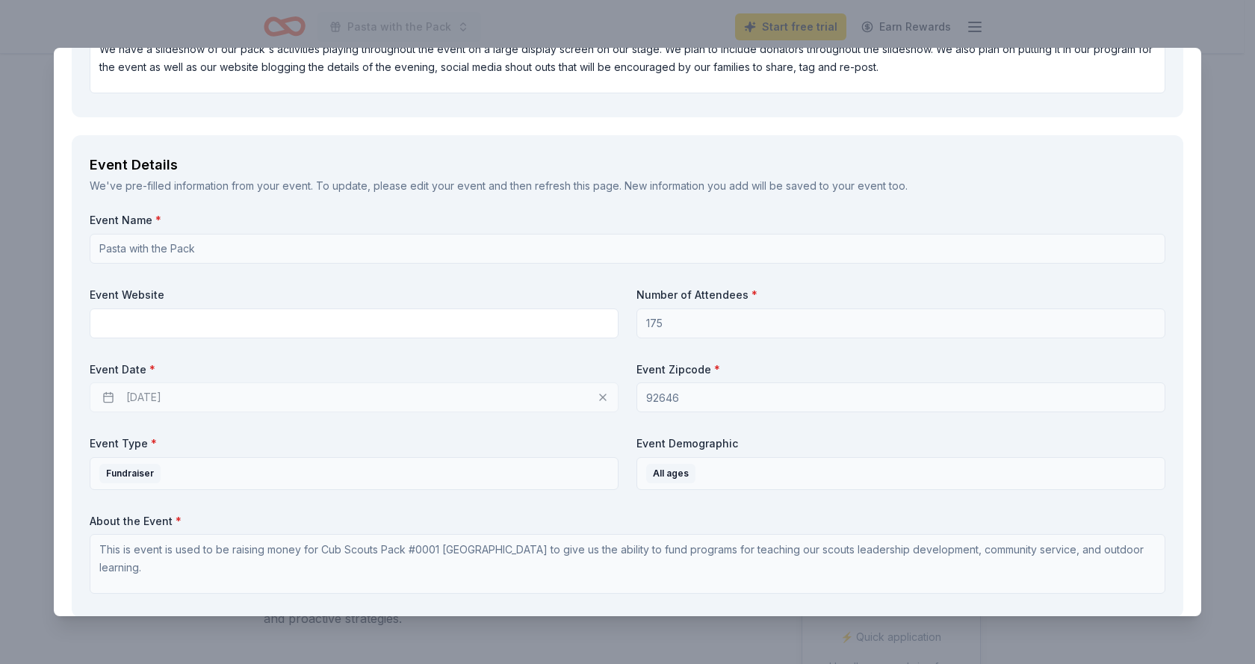
scroll to position [448, 0]
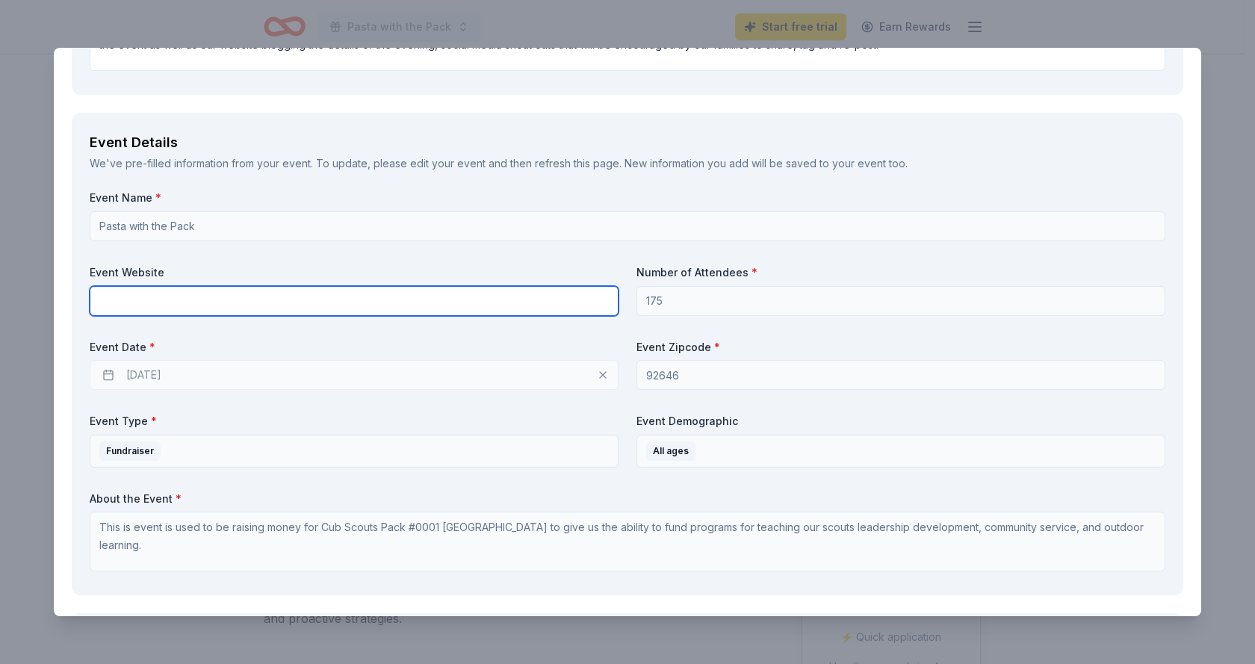
click at [347, 312] on input "text" at bounding box center [354, 301] width 529 height 30
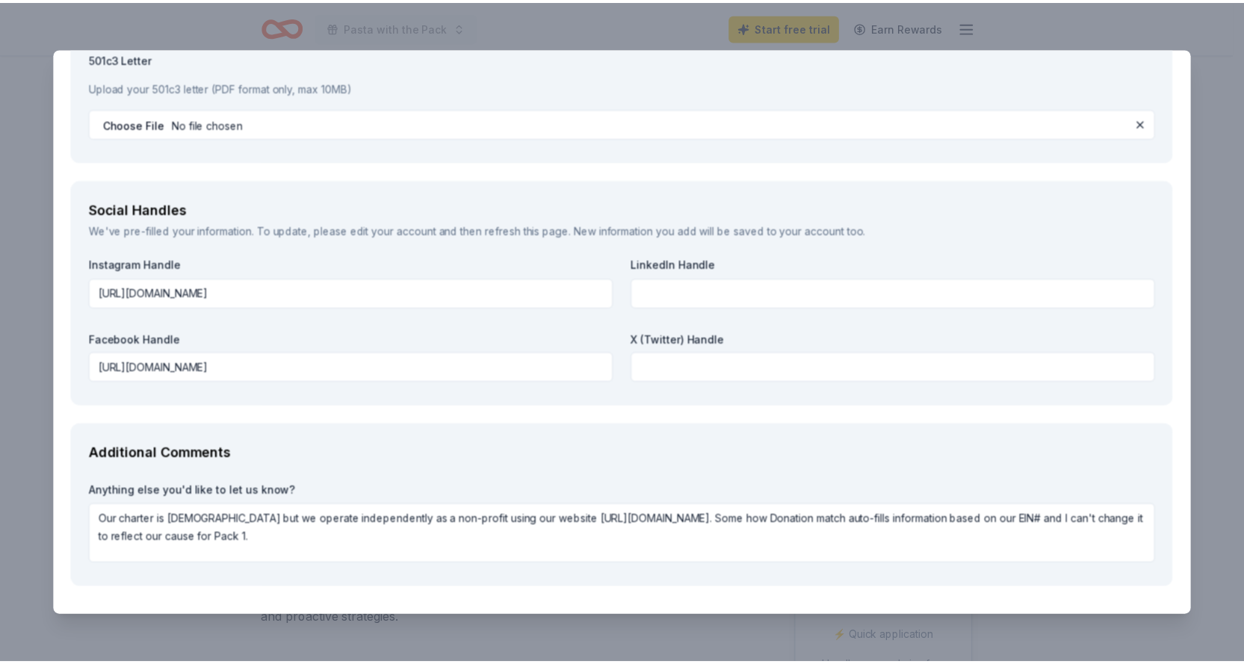
scroll to position [1639, 0]
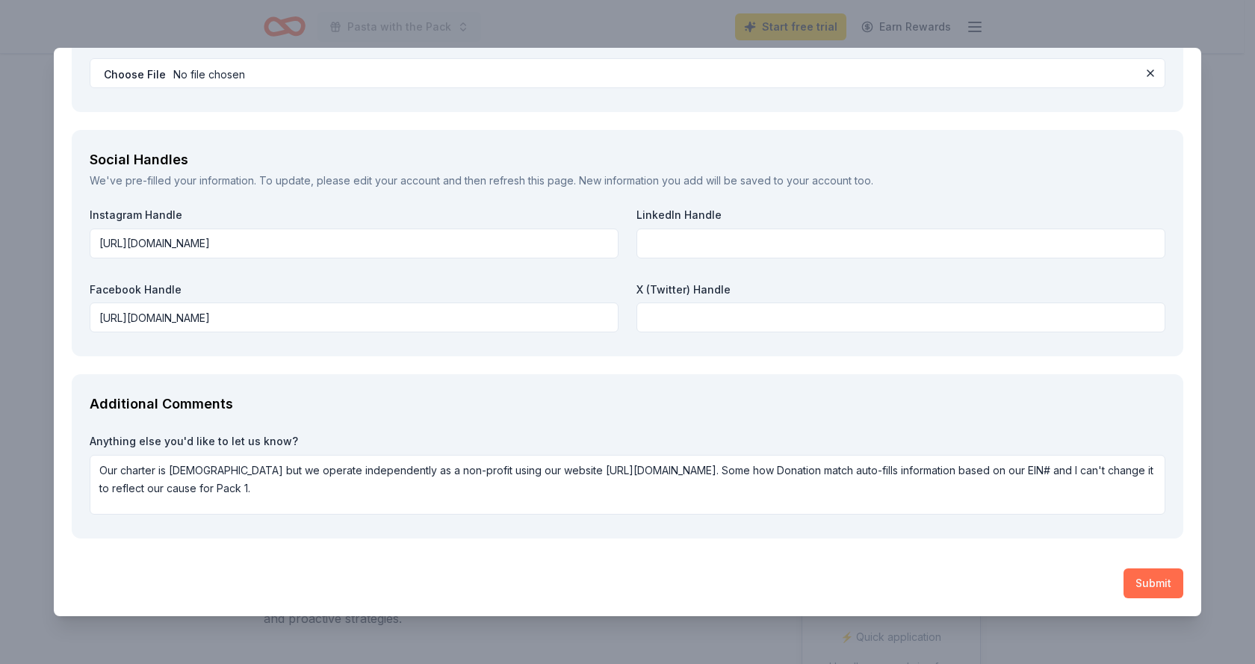
click at [1147, 578] on button "Submit" at bounding box center [1154, 584] width 60 height 30
